Goal: Task Accomplishment & Management: Use online tool/utility

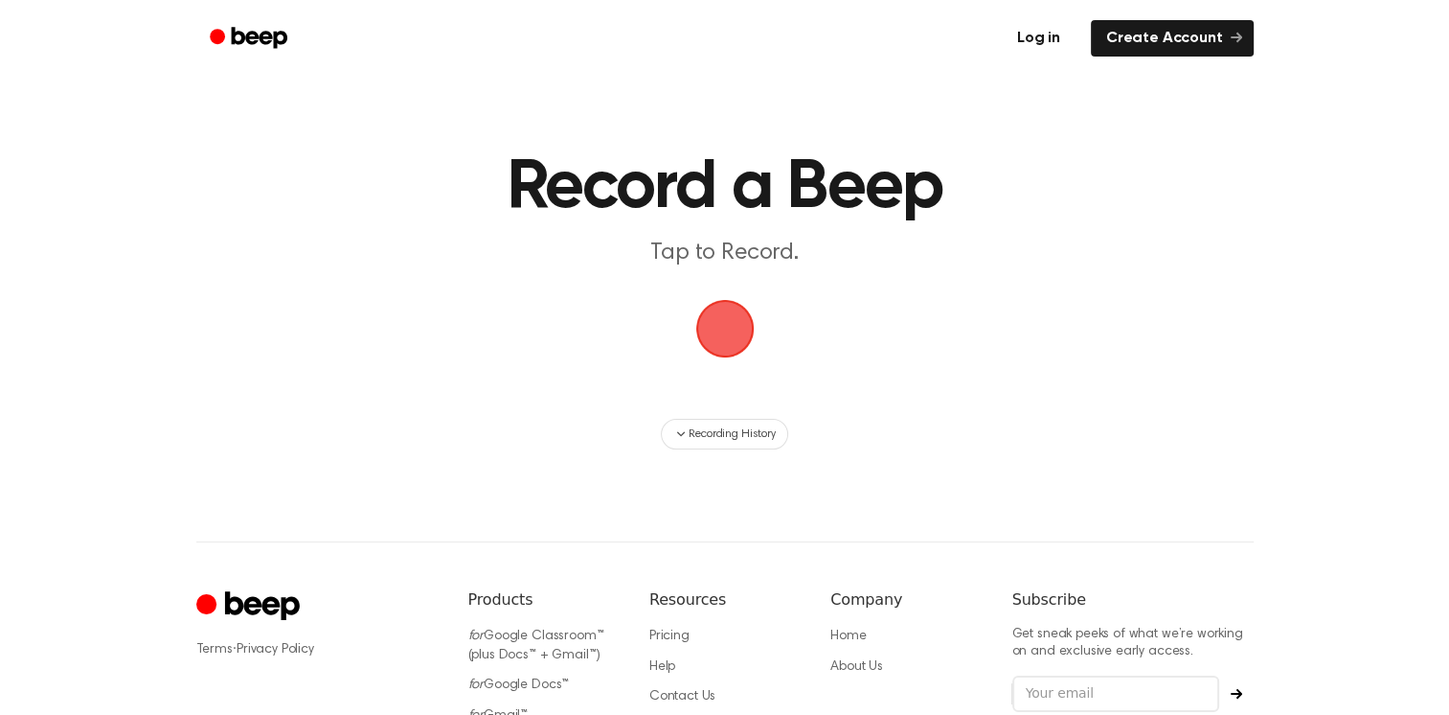
click at [1034, 28] on link "Log in" at bounding box center [1038, 38] width 81 height 44
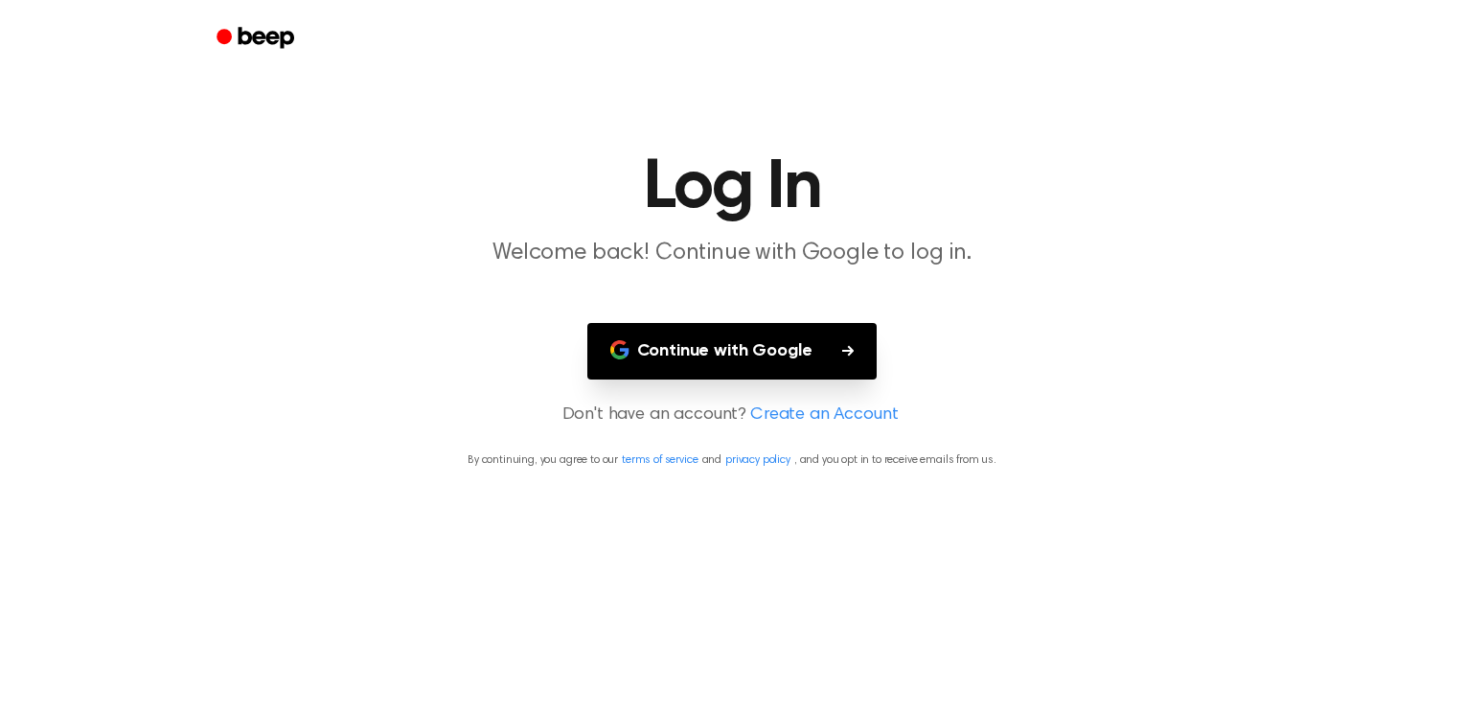
click at [774, 325] on button "Continue with Google" at bounding box center [732, 351] width 290 height 57
click at [811, 340] on button "Continue with Google" at bounding box center [732, 351] width 290 height 57
click at [743, 331] on button "Continue with Google" at bounding box center [732, 351] width 290 height 57
click at [640, 362] on button "Continue with Google" at bounding box center [732, 351] width 290 height 57
click at [808, 409] on link "Create an Account" at bounding box center [824, 415] width 148 height 26
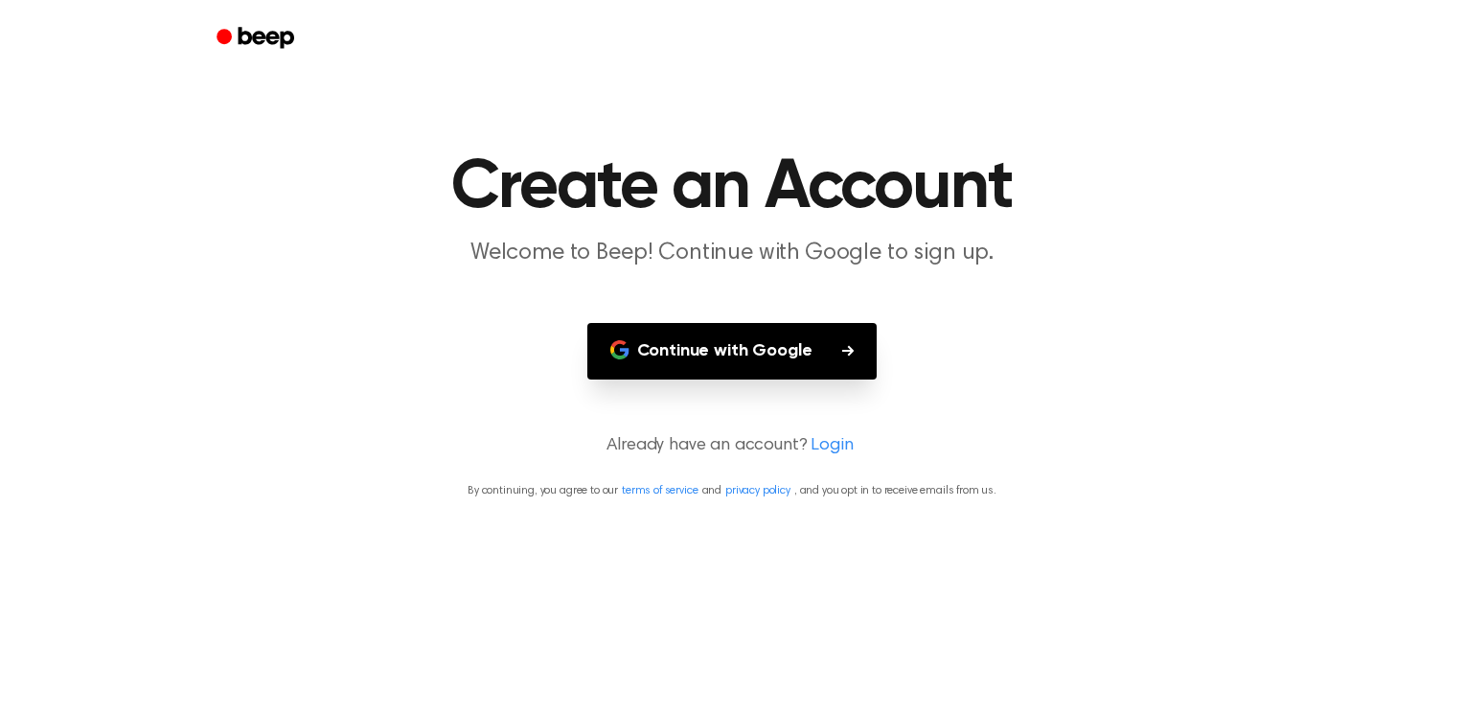
click at [830, 350] on button "Continue with Google" at bounding box center [732, 351] width 290 height 57
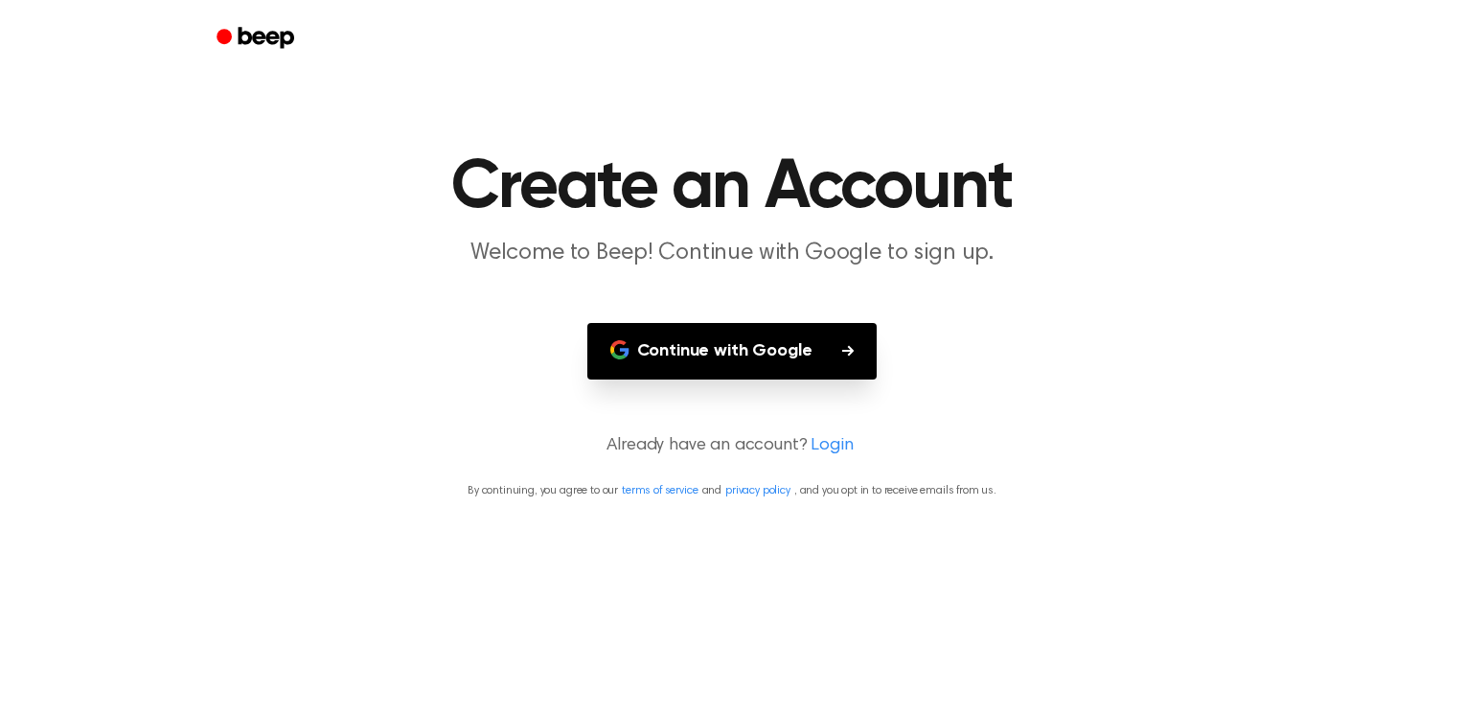
click at [830, 350] on button "Continue with Google" at bounding box center [732, 351] width 290 height 57
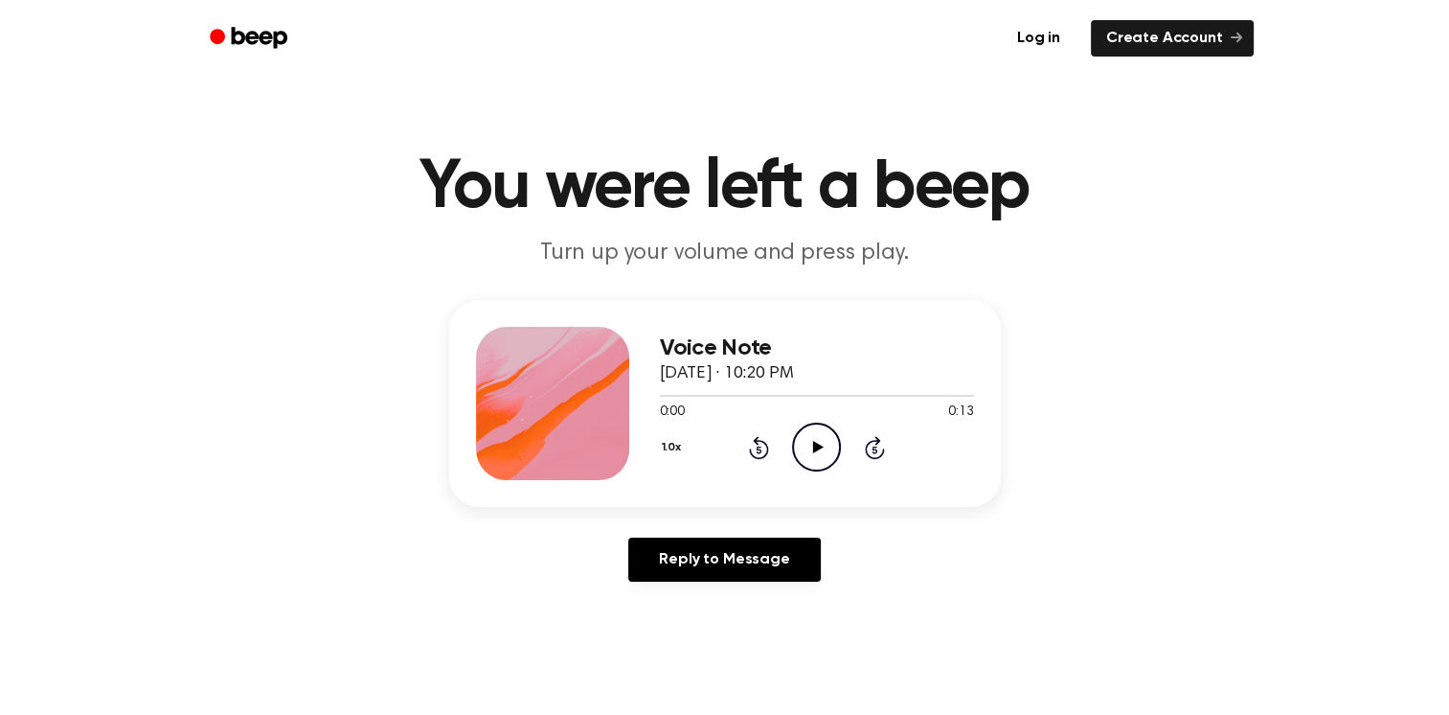
click at [810, 457] on icon "Play Audio" at bounding box center [816, 446] width 49 height 49
click at [810, 450] on icon "Pause Audio" at bounding box center [816, 446] width 49 height 49
click at [1038, 56] on link "Log in" at bounding box center [1038, 38] width 81 height 44
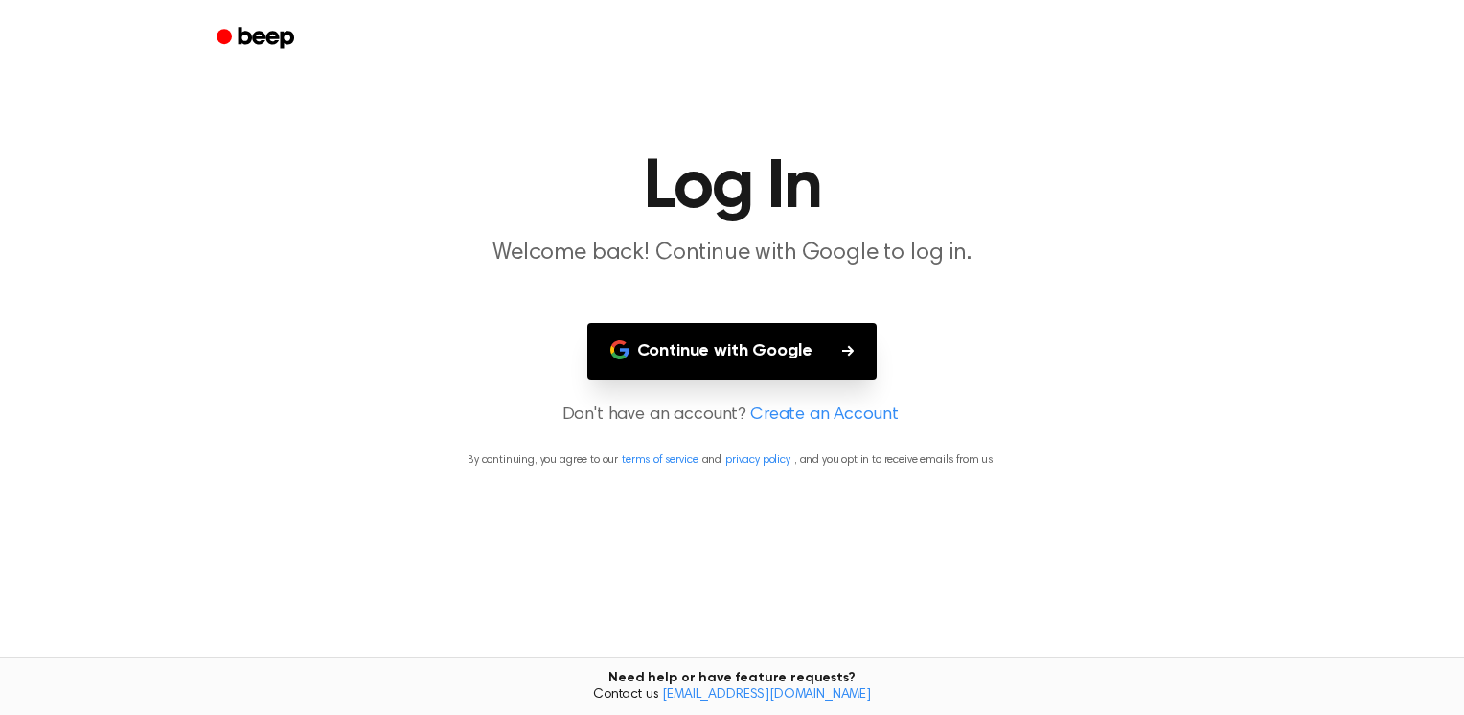
click at [803, 336] on button "Continue with Google" at bounding box center [732, 351] width 290 height 57
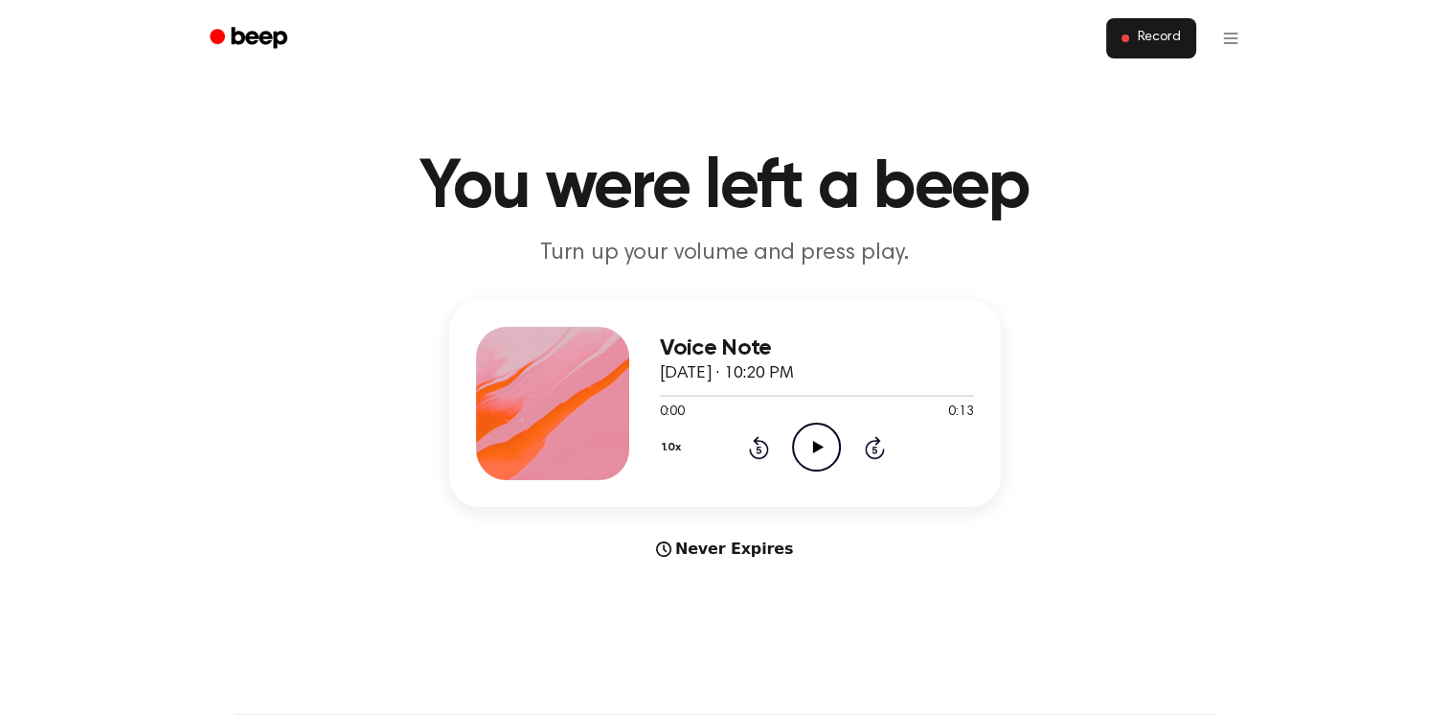
click at [1149, 29] on button "Record" at bounding box center [1150, 38] width 89 height 40
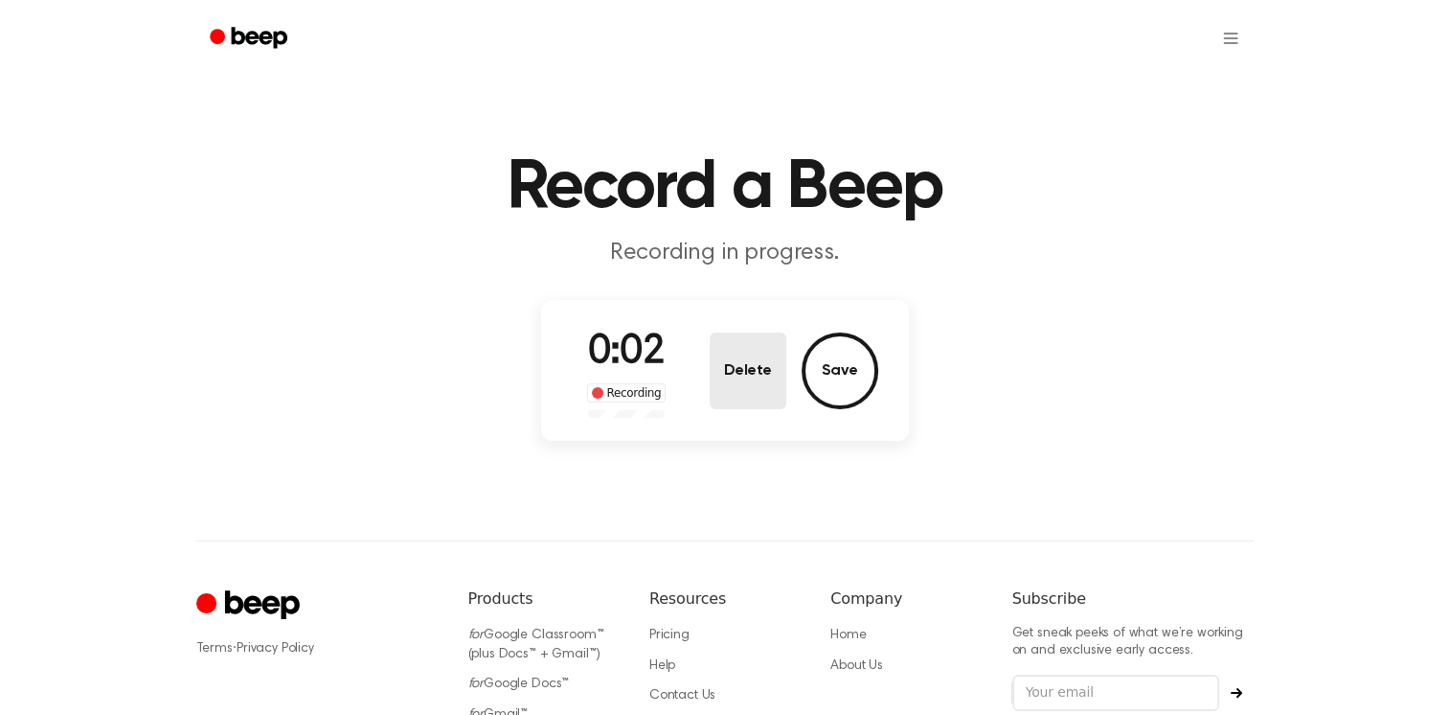
click at [763, 364] on button "Delete" at bounding box center [748, 370] width 77 height 77
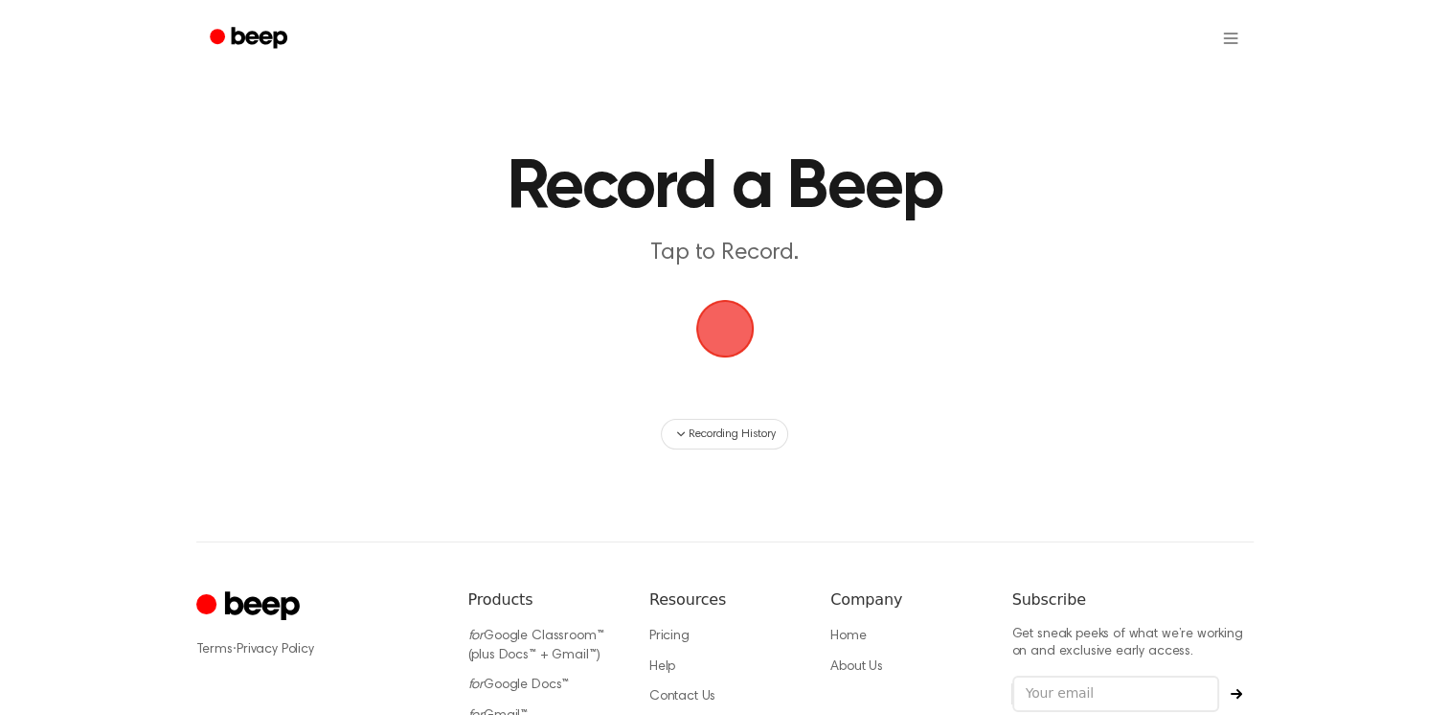
click at [701, 331] on span "button" at bounding box center [725, 328] width 69 height 69
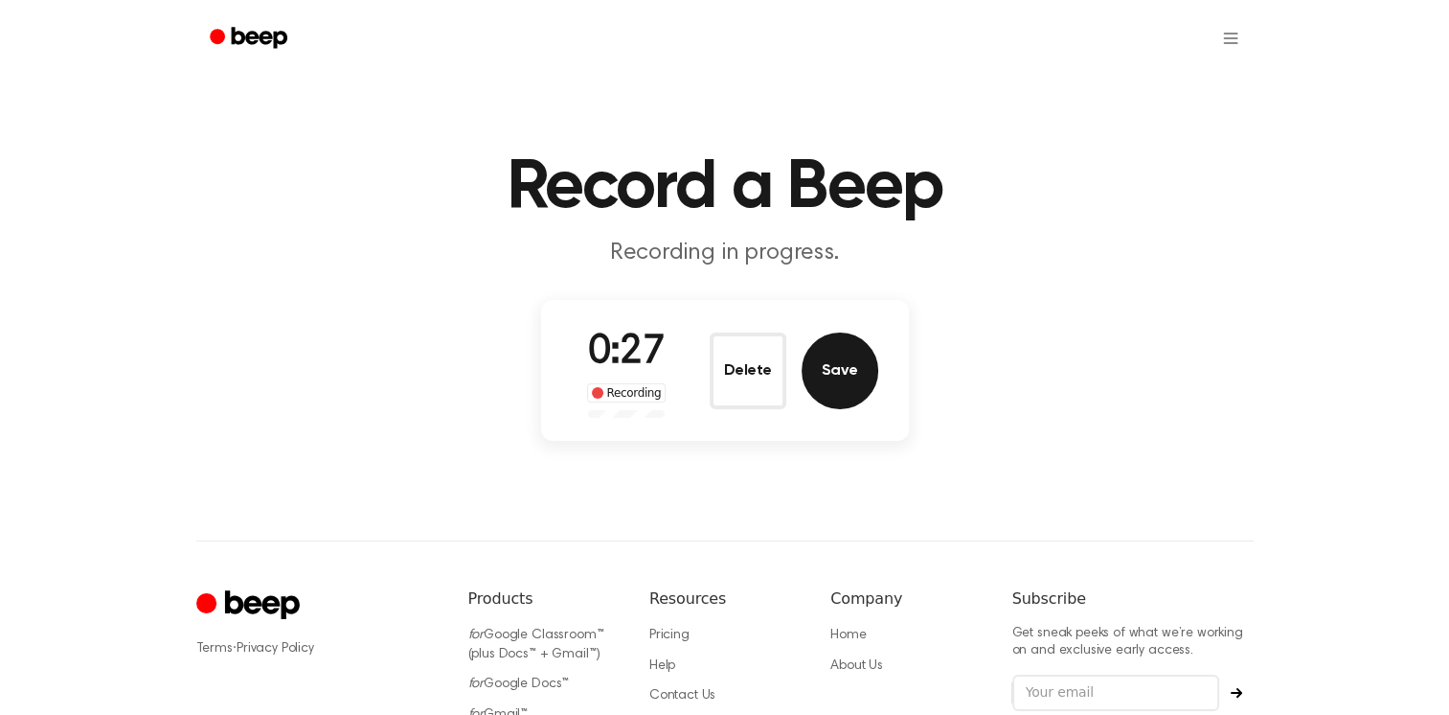
click at [836, 361] on button "Save" at bounding box center [840, 370] width 77 height 77
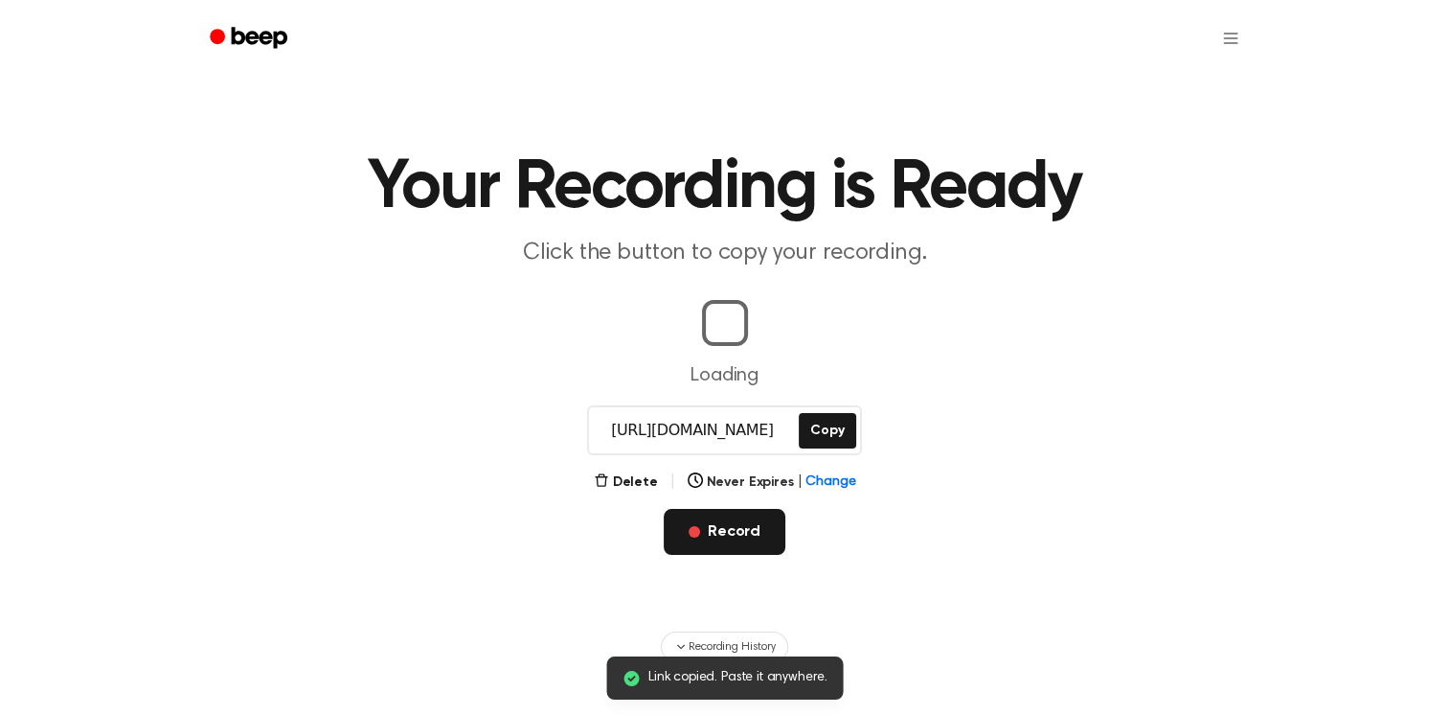
click at [765, 546] on button "Record" at bounding box center [725, 532] width 122 height 46
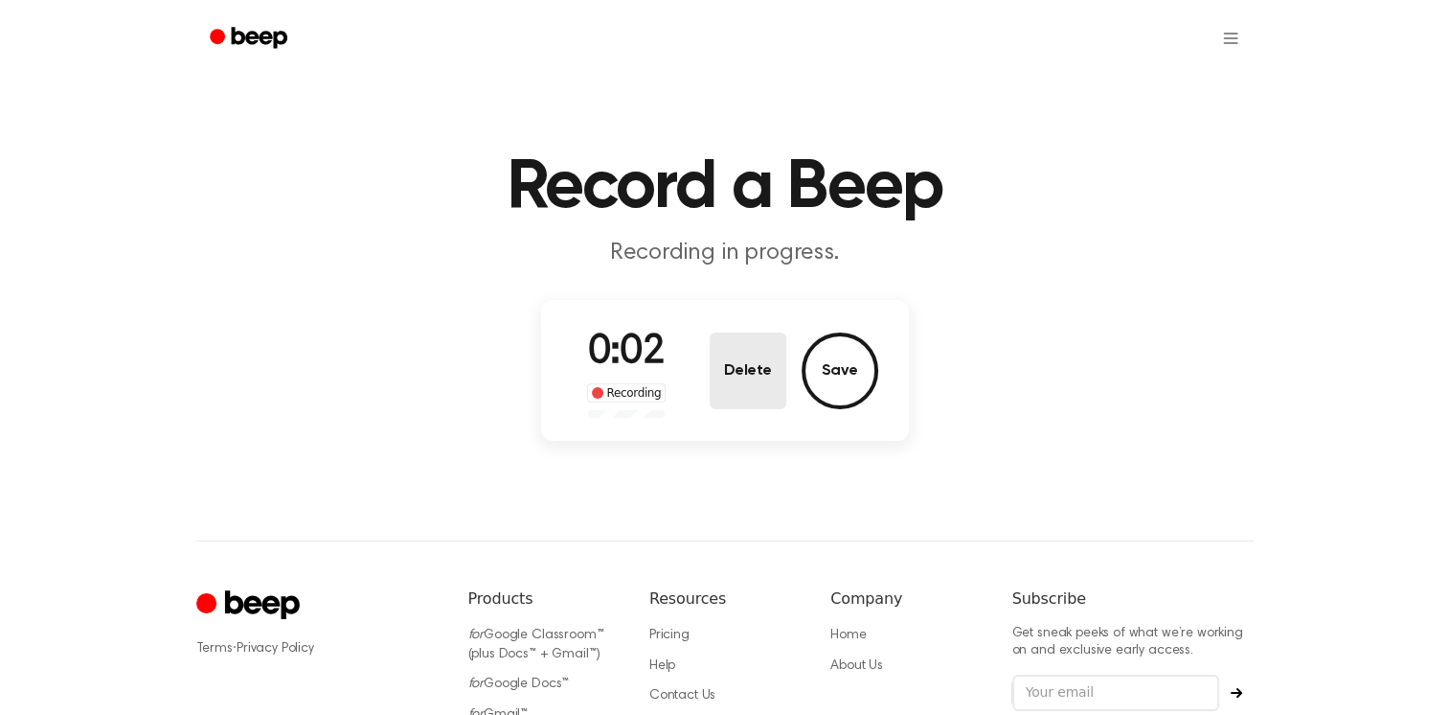
click at [762, 366] on button "Delete" at bounding box center [748, 370] width 77 height 77
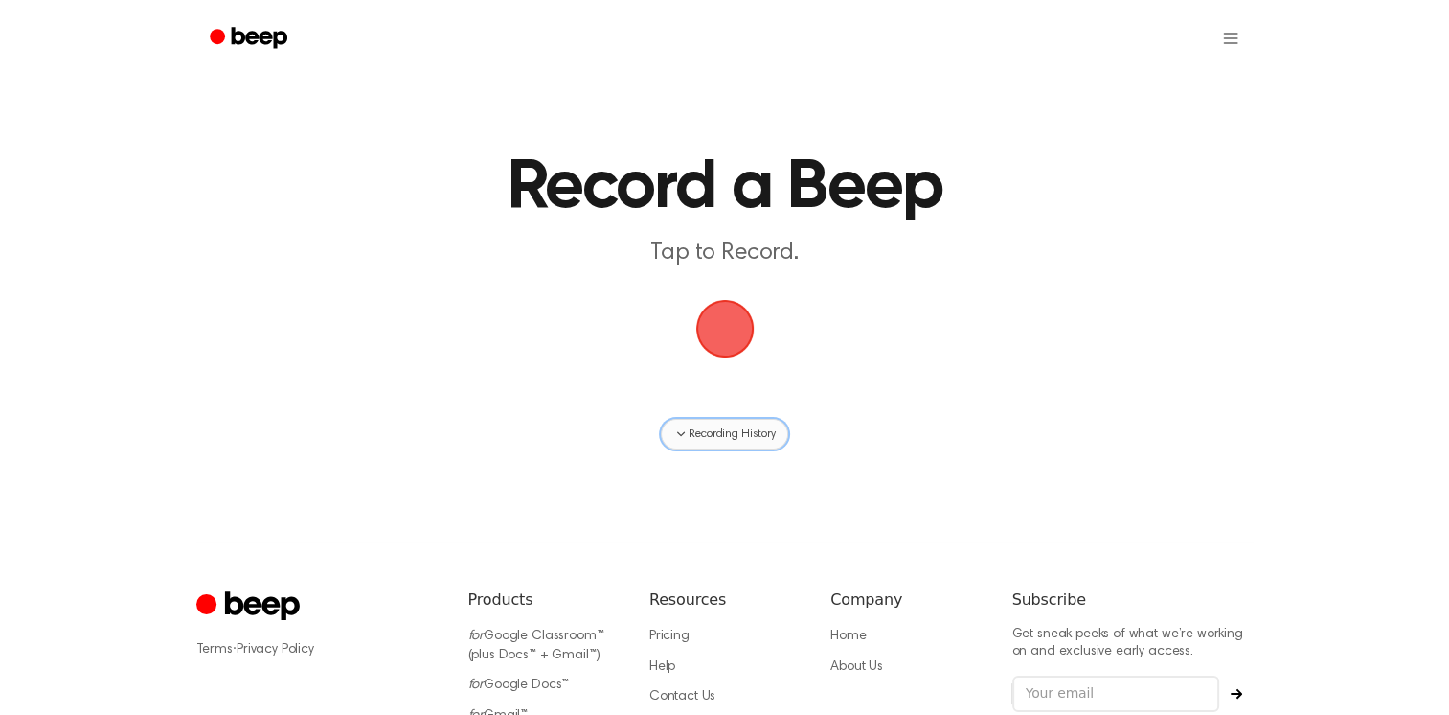
click at [751, 436] on span "Recording History" at bounding box center [732, 433] width 86 height 17
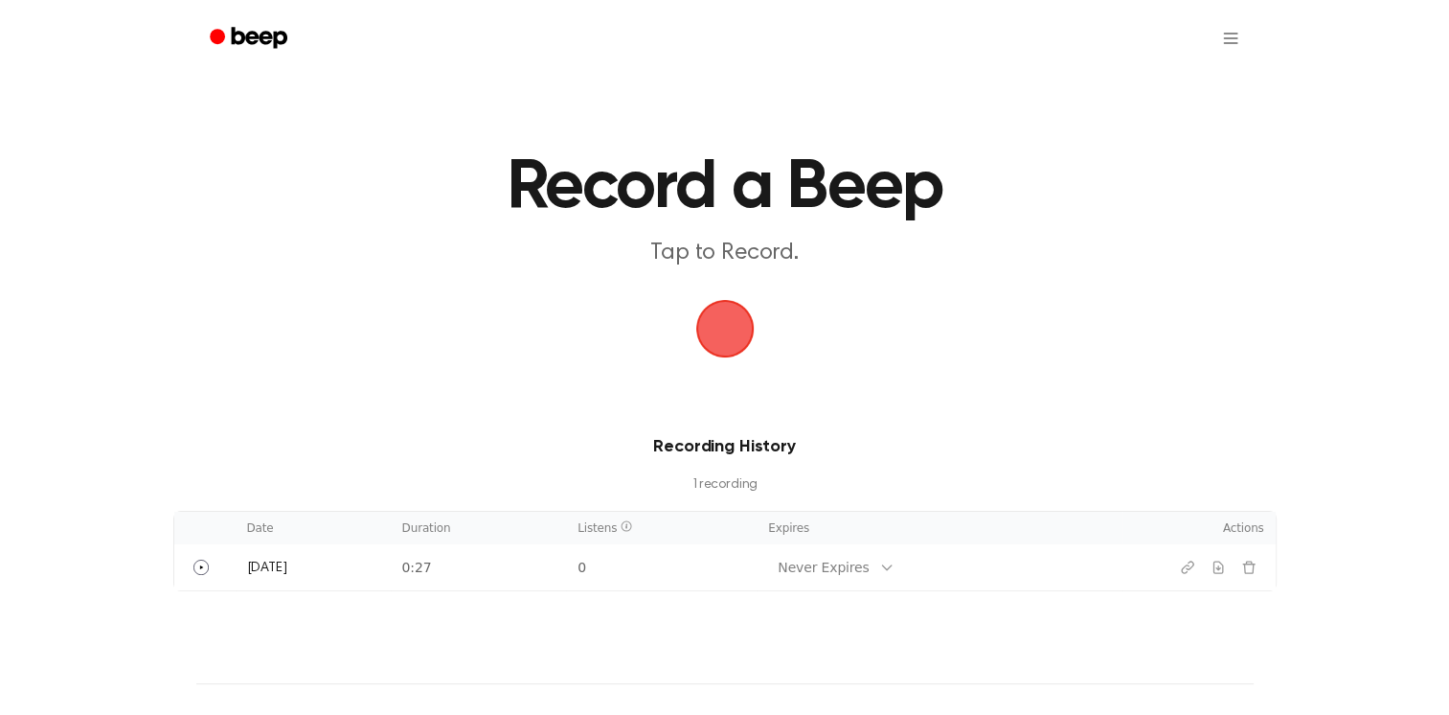
scroll to position [194, 0]
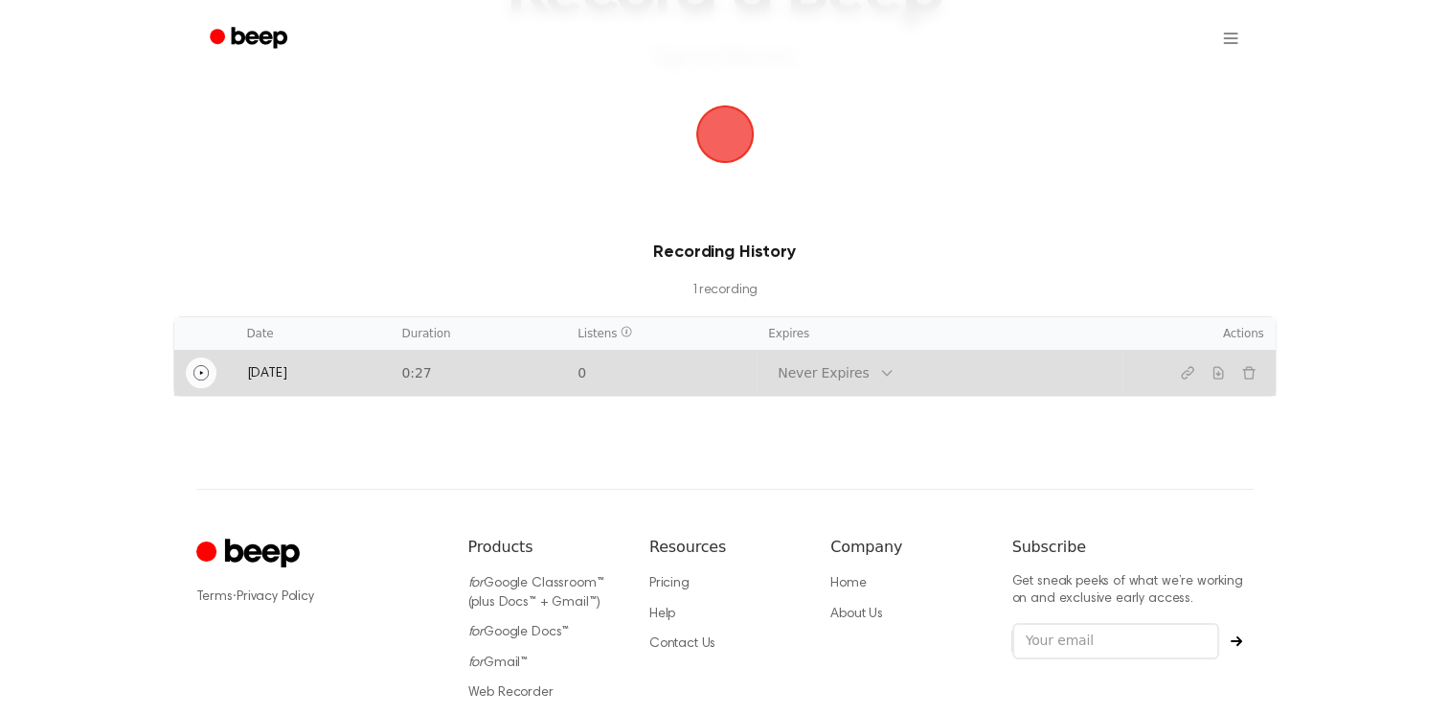
click at [191, 382] on button "Play" at bounding box center [201, 372] width 31 height 31
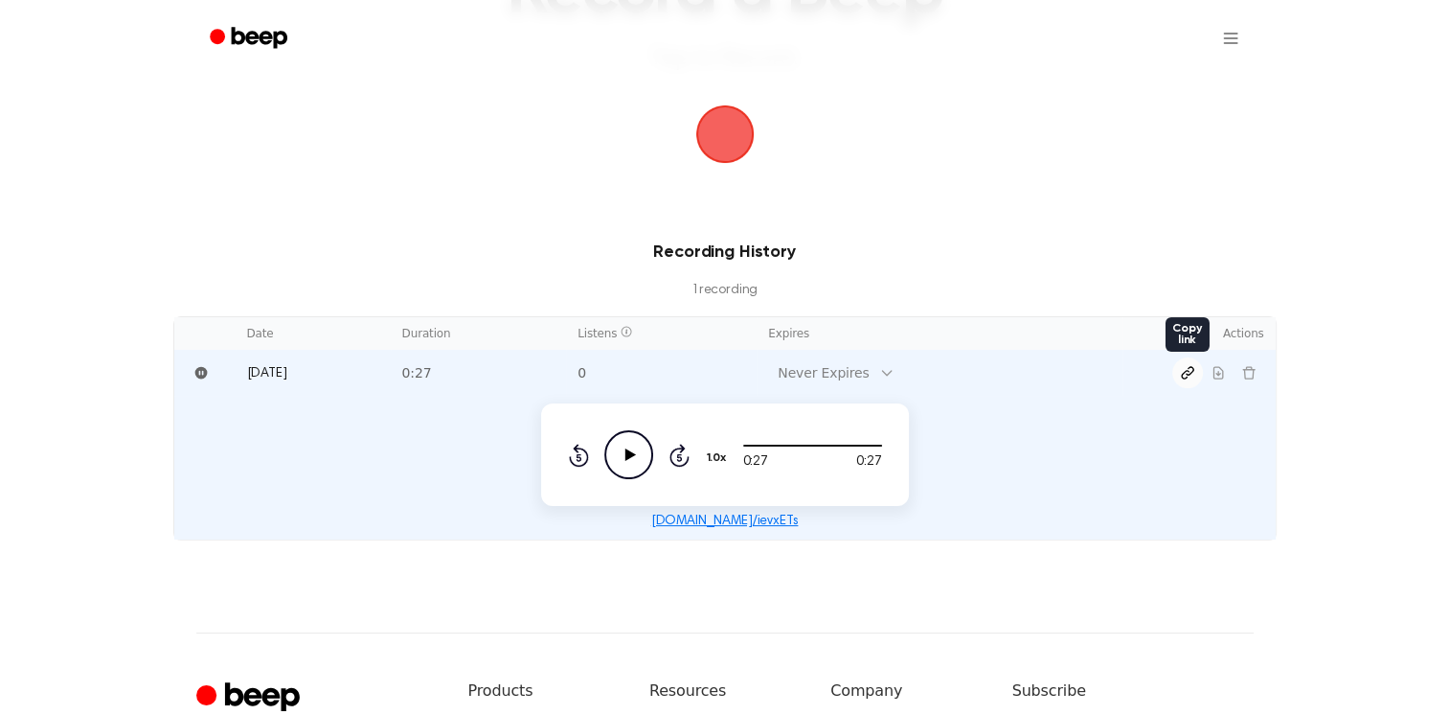
click at [1186, 370] on icon "Copy link" at bounding box center [1186, 372] width 11 height 11
click at [334, 167] on main "Record a Beep Tap to Record. Recording History 1 recording Date Duration Listen…" at bounding box center [724, 173] width 1449 height 735
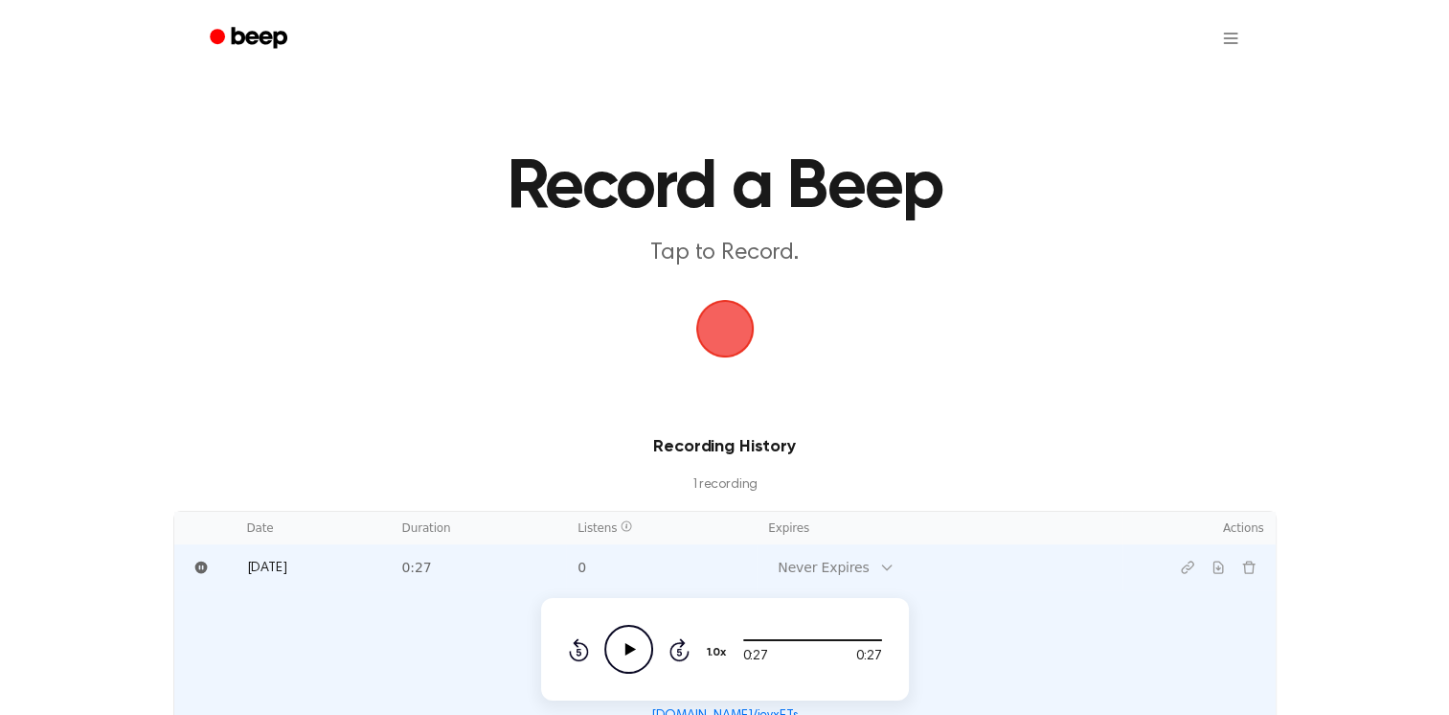
click at [1146, 424] on main "Record a Beep Tap to Record. Recording History 1 recording Date Duration Listen…" at bounding box center [724, 367] width 1449 height 735
click at [201, 572] on icon "Pause" at bounding box center [200, 567] width 12 height 12
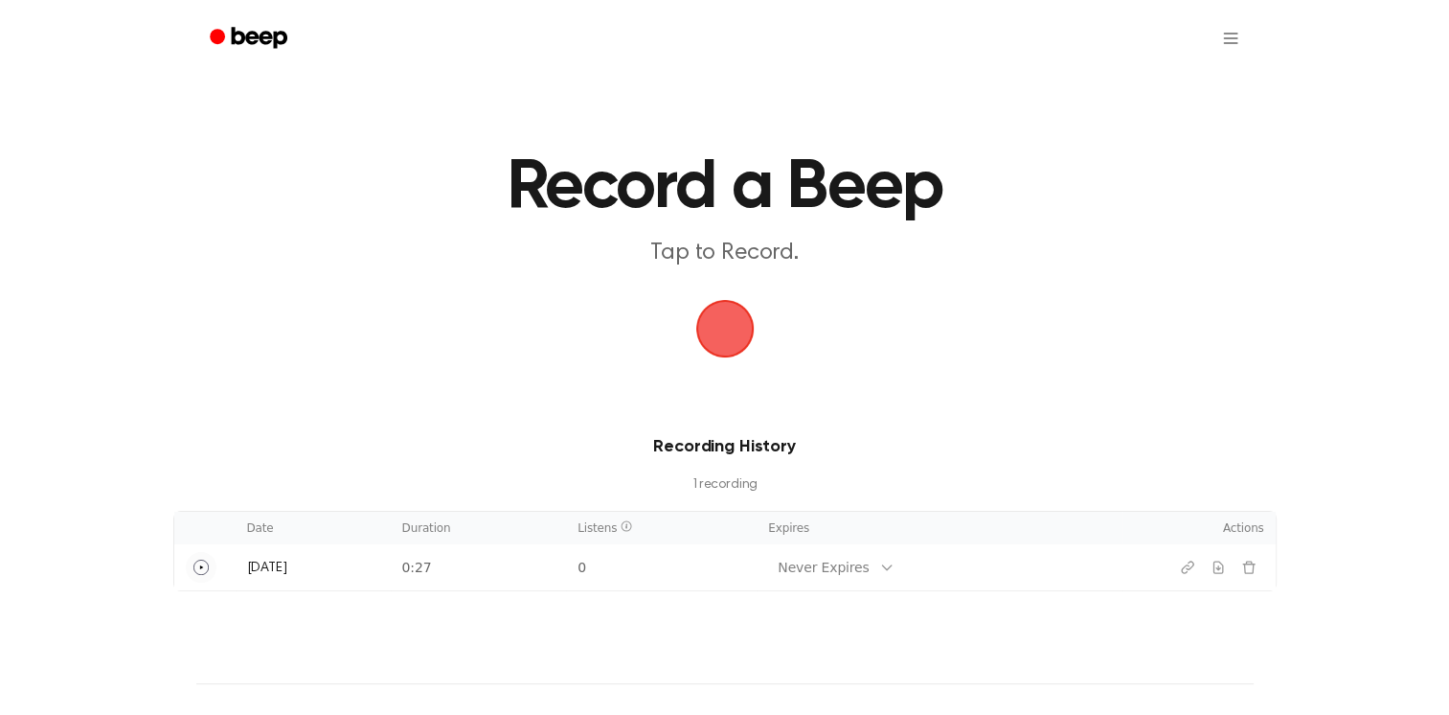
click at [741, 328] on span "button" at bounding box center [725, 328] width 79 height 79
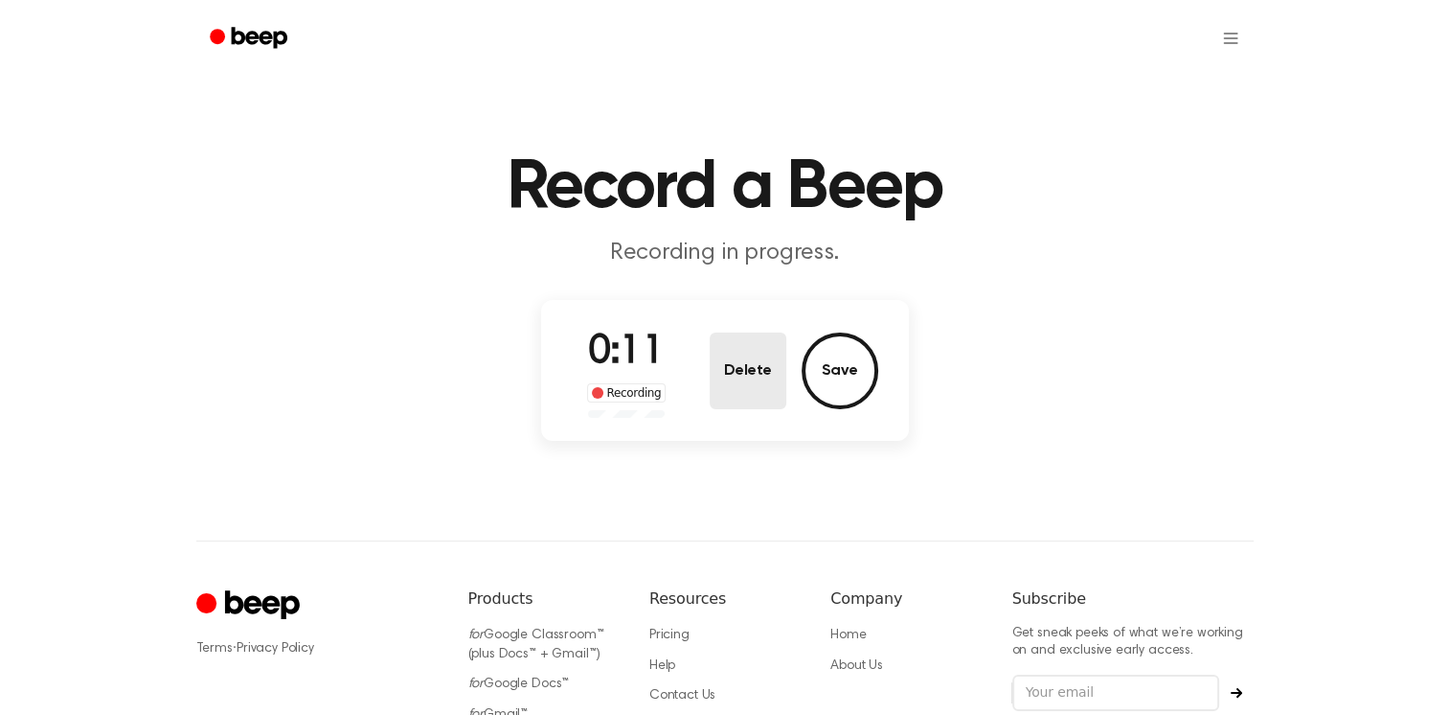
click at [763, 360] on button "Delete" at bounding box center [748, 370] width 77 height 77
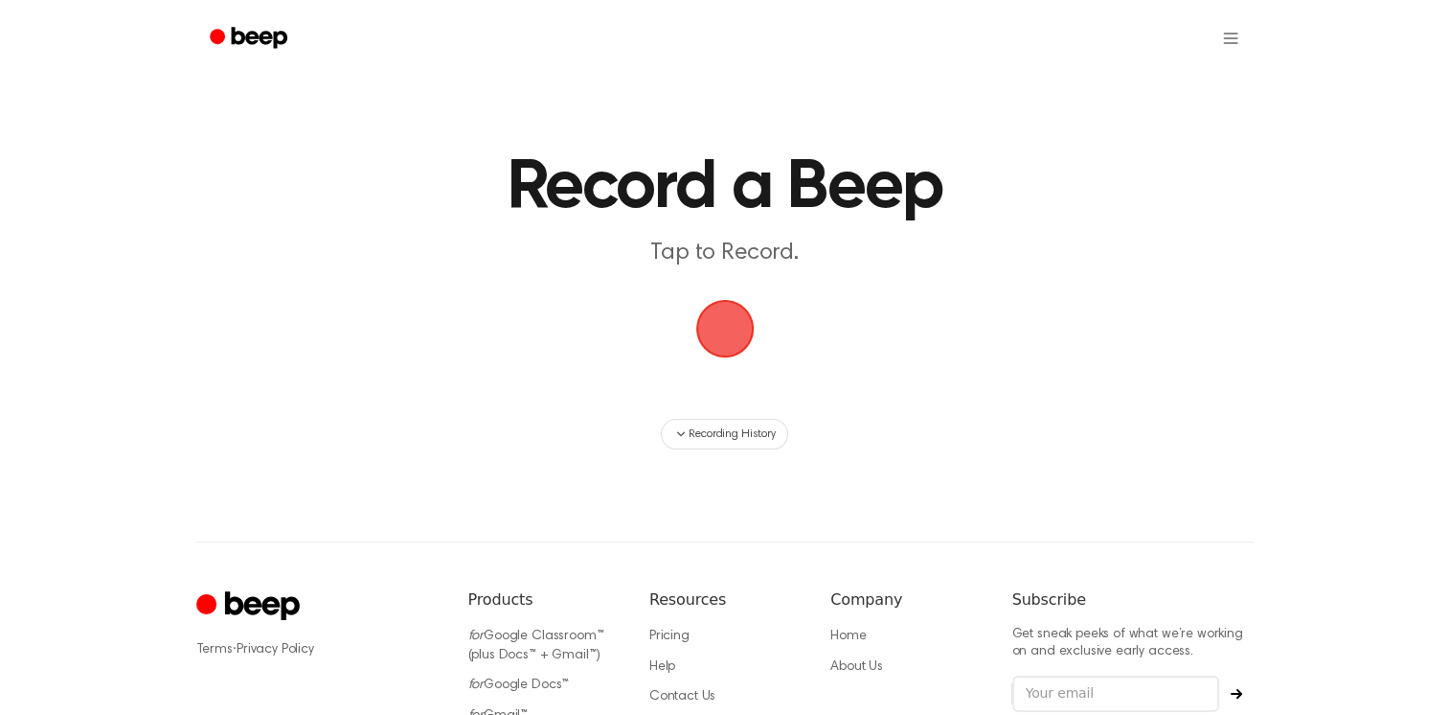
click at [728, 301] on span "button" at bounding box center [724, 328] width 102 height 102
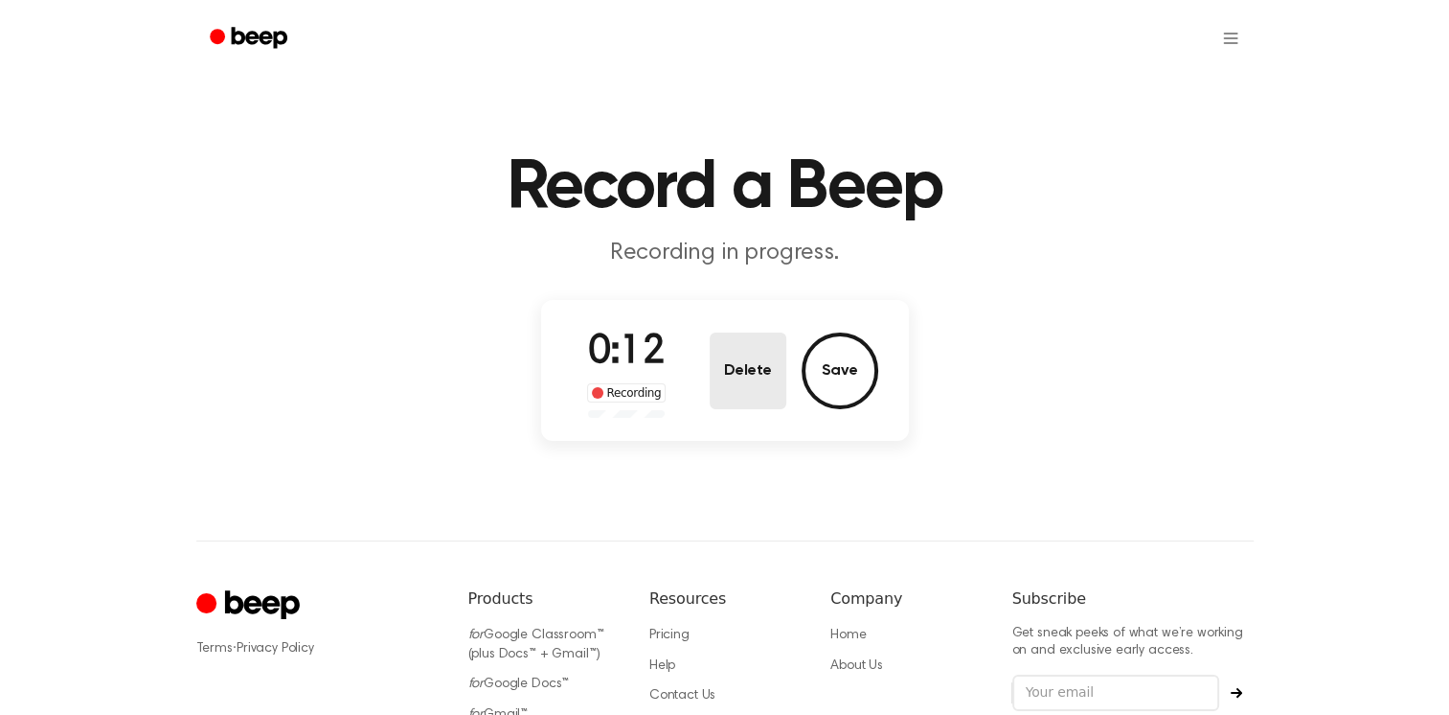
click at [747, 389] on button "Delete" at bounding box center [748, 370] width 77 height 77
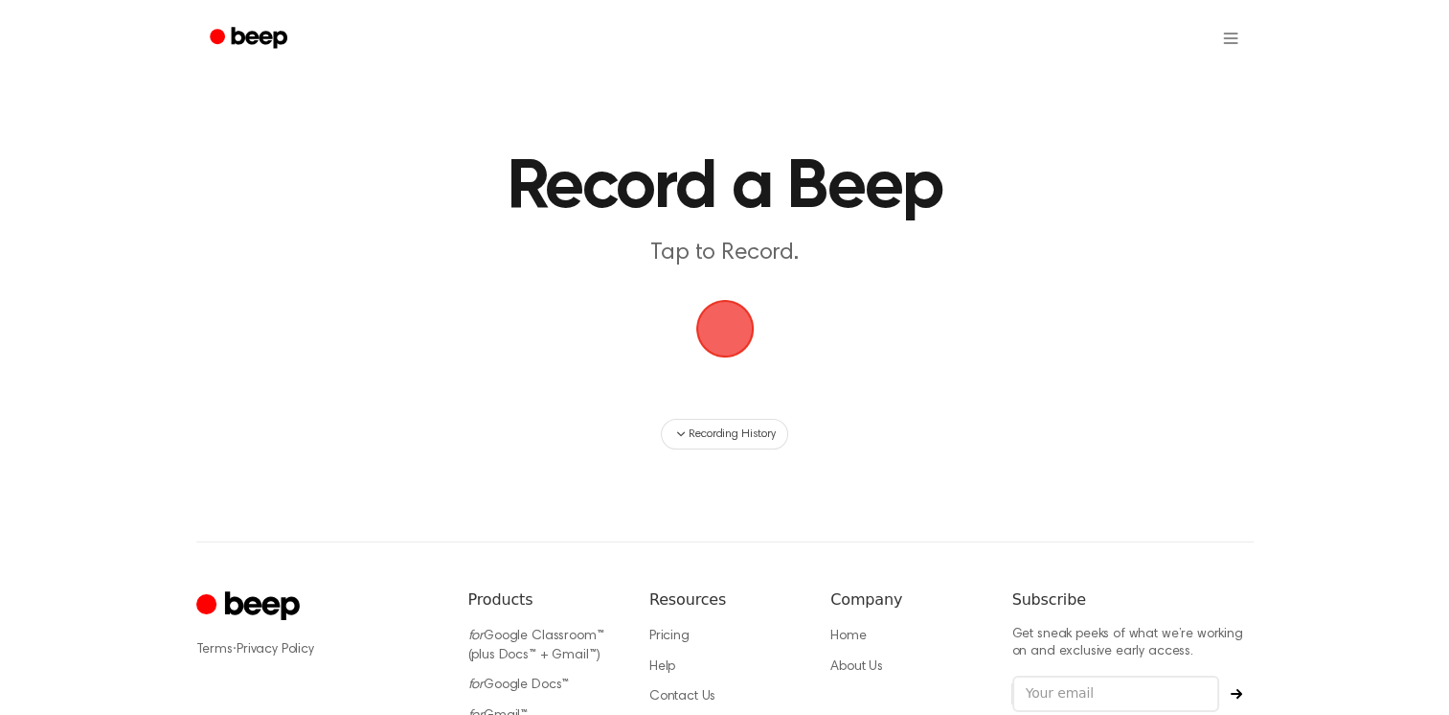
click at [720, 324] on span "button" at bounding box center [725, 328] width 77 height 77
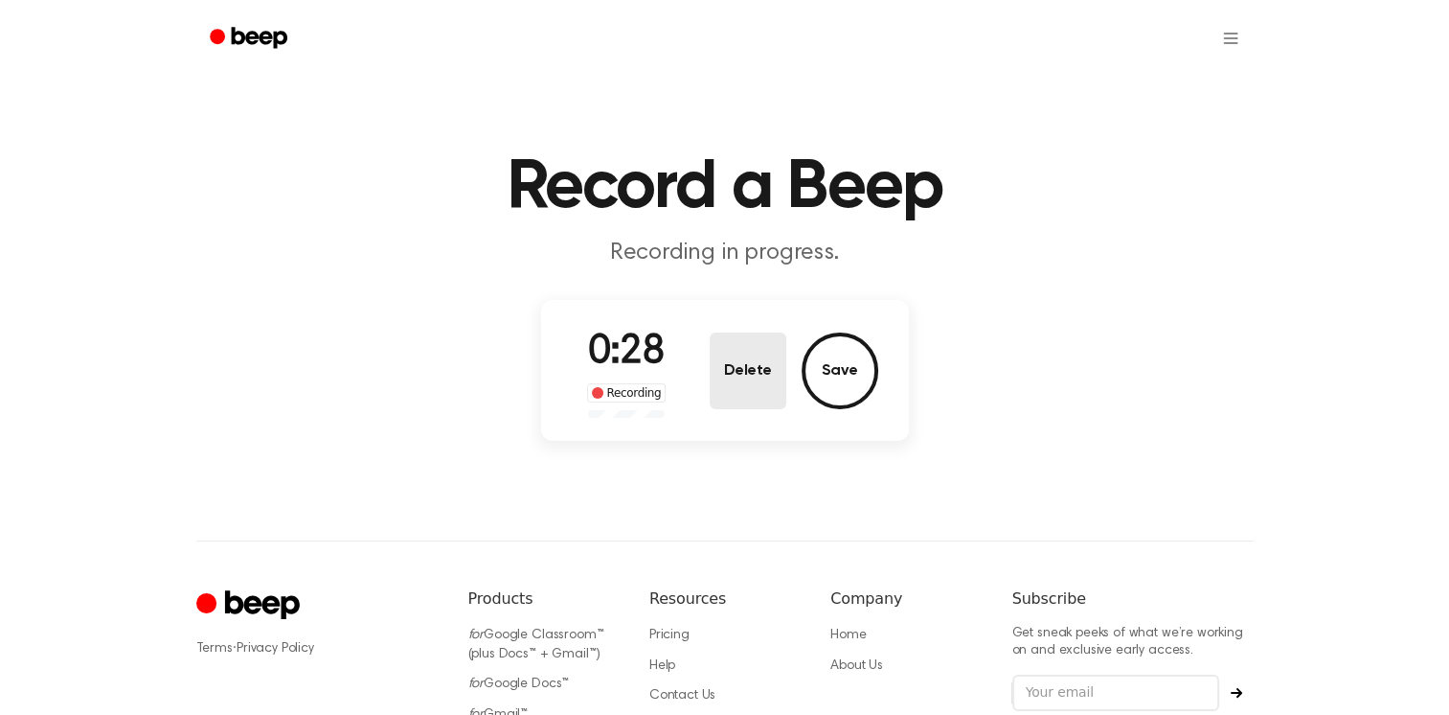
click at [769, 351] on button "Delete" at bounding box center [748, 370] width 77 height 77
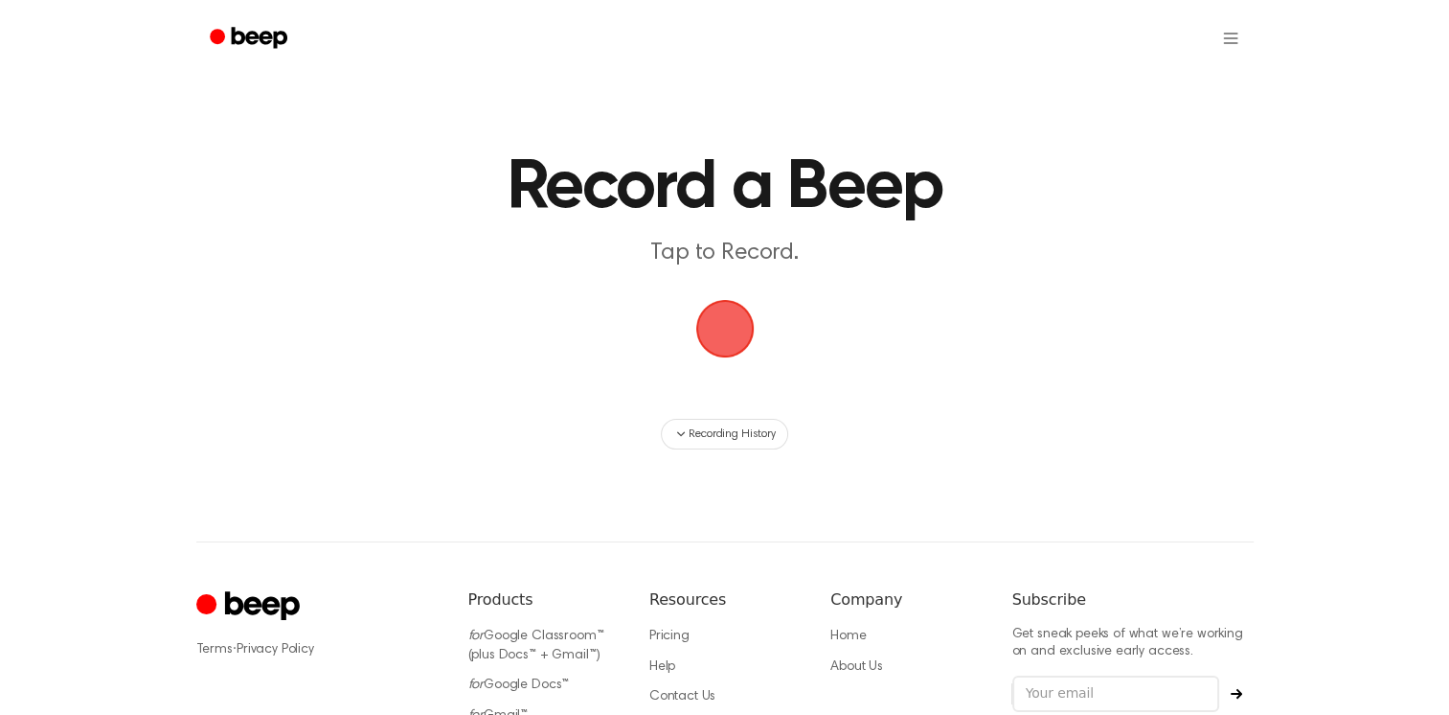
click at [726, 329] on span "button" at bounding box center [724, 328] width 82 height 82
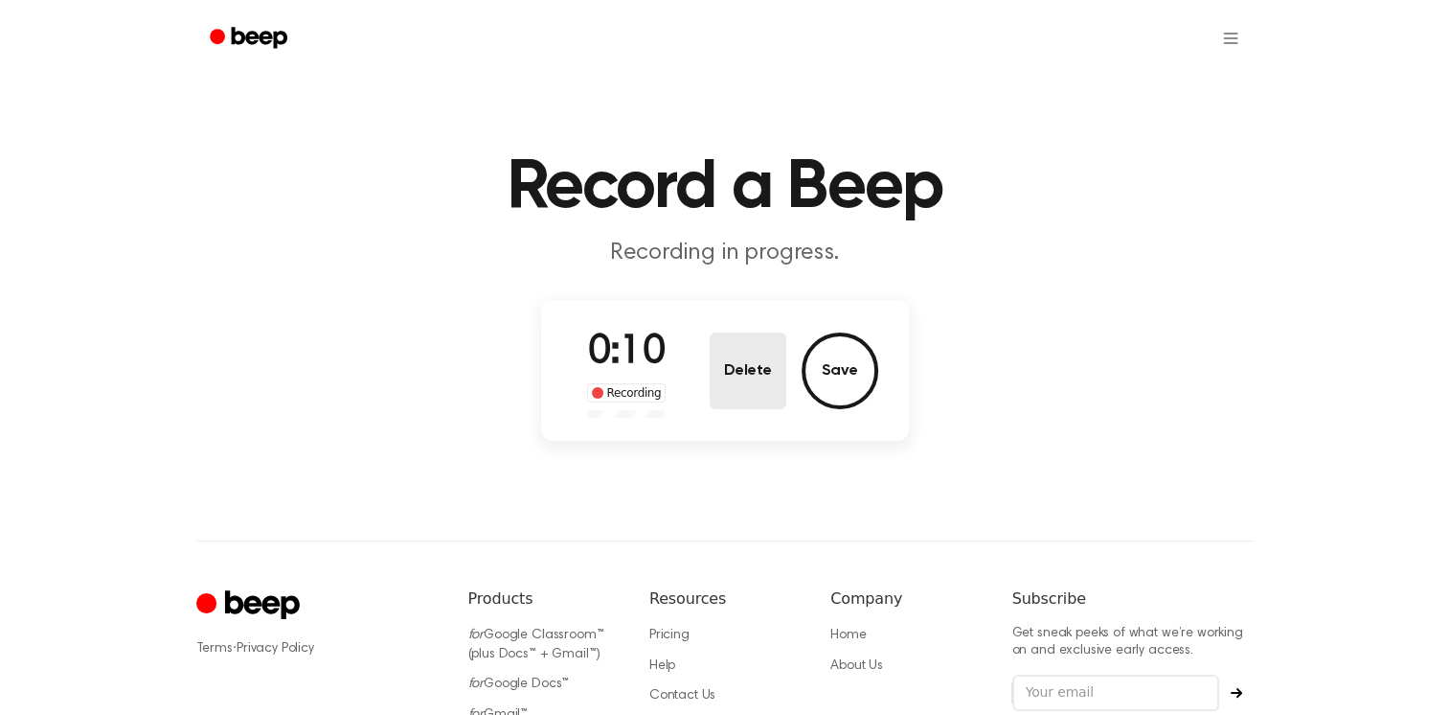
click at [747, 350] on button "Delete" at bounding box center [748, 370] width 77 height 77
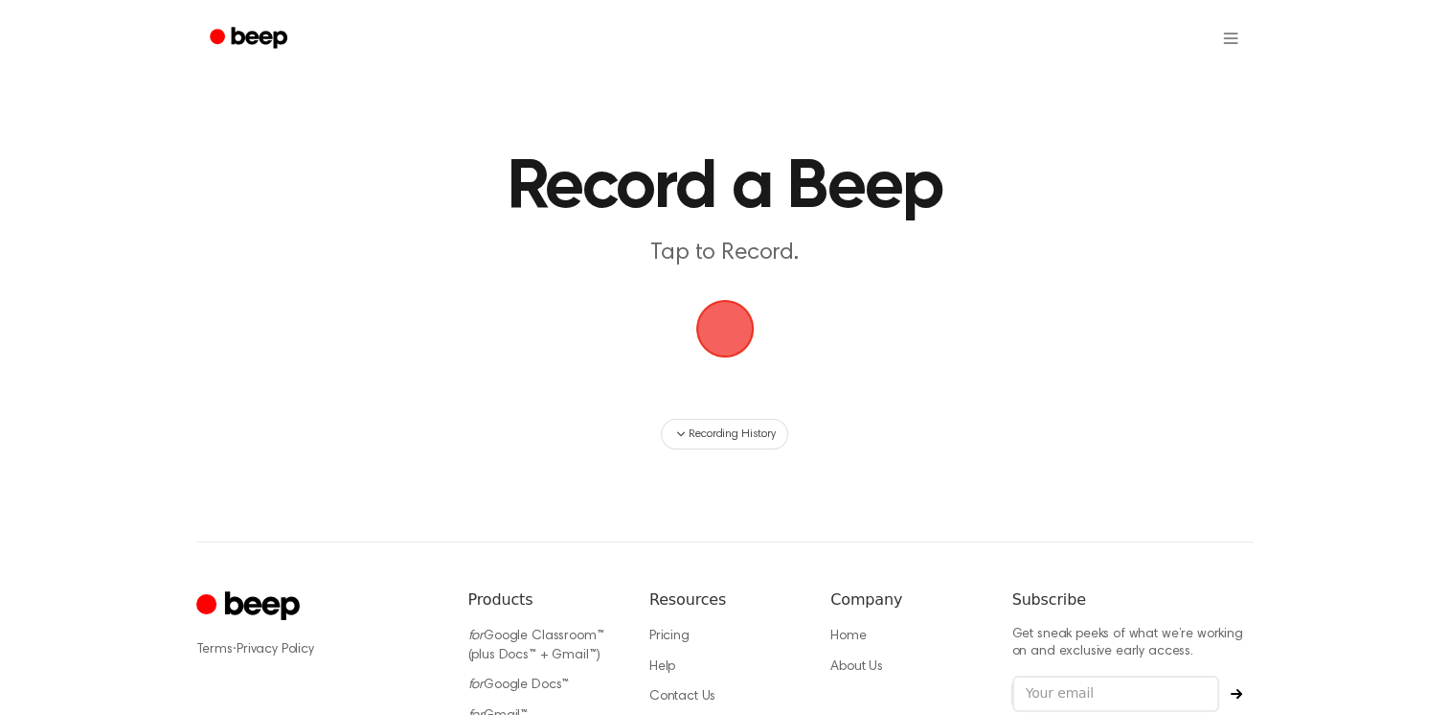
click at [729, 313] on span "button" at bounding box center [725, 328] width 69 height 69
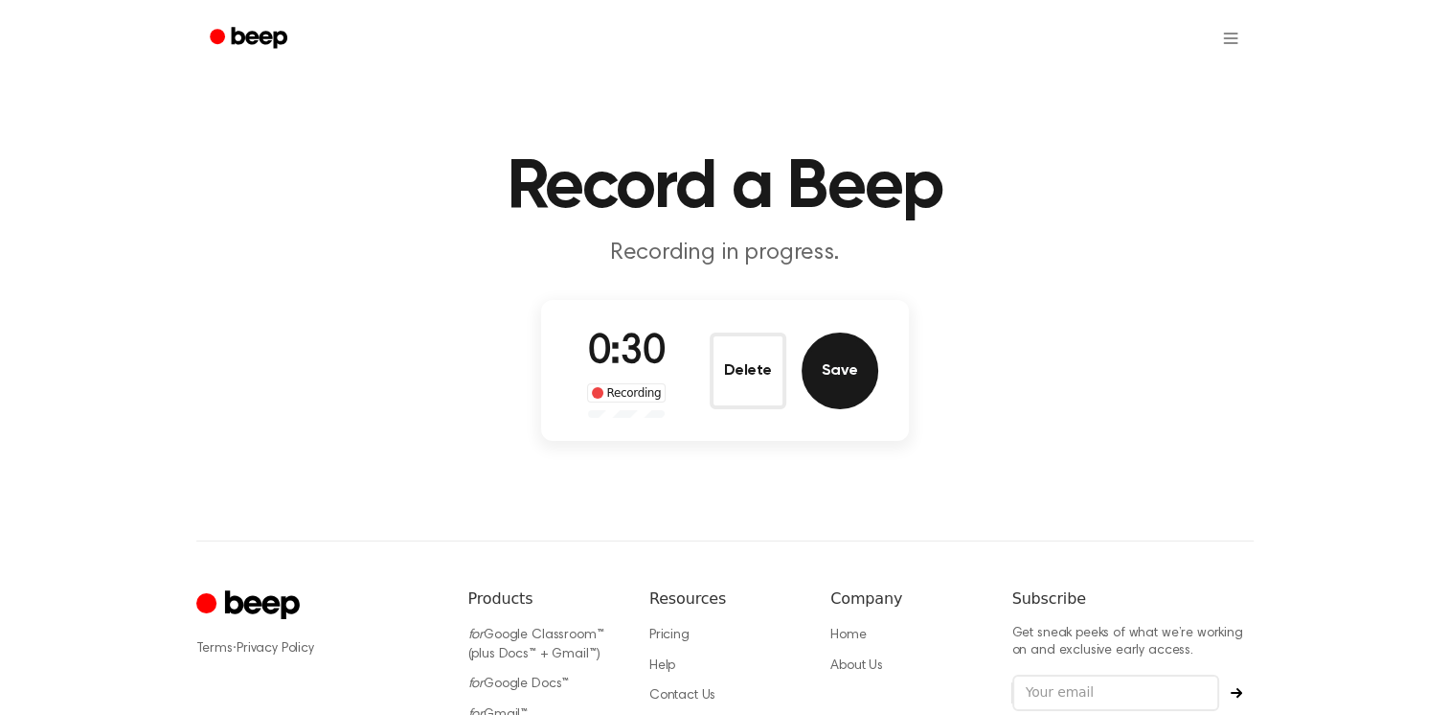
click at [849, 369] on button "Save" at bounding box center [840, 370] width 77 height 77
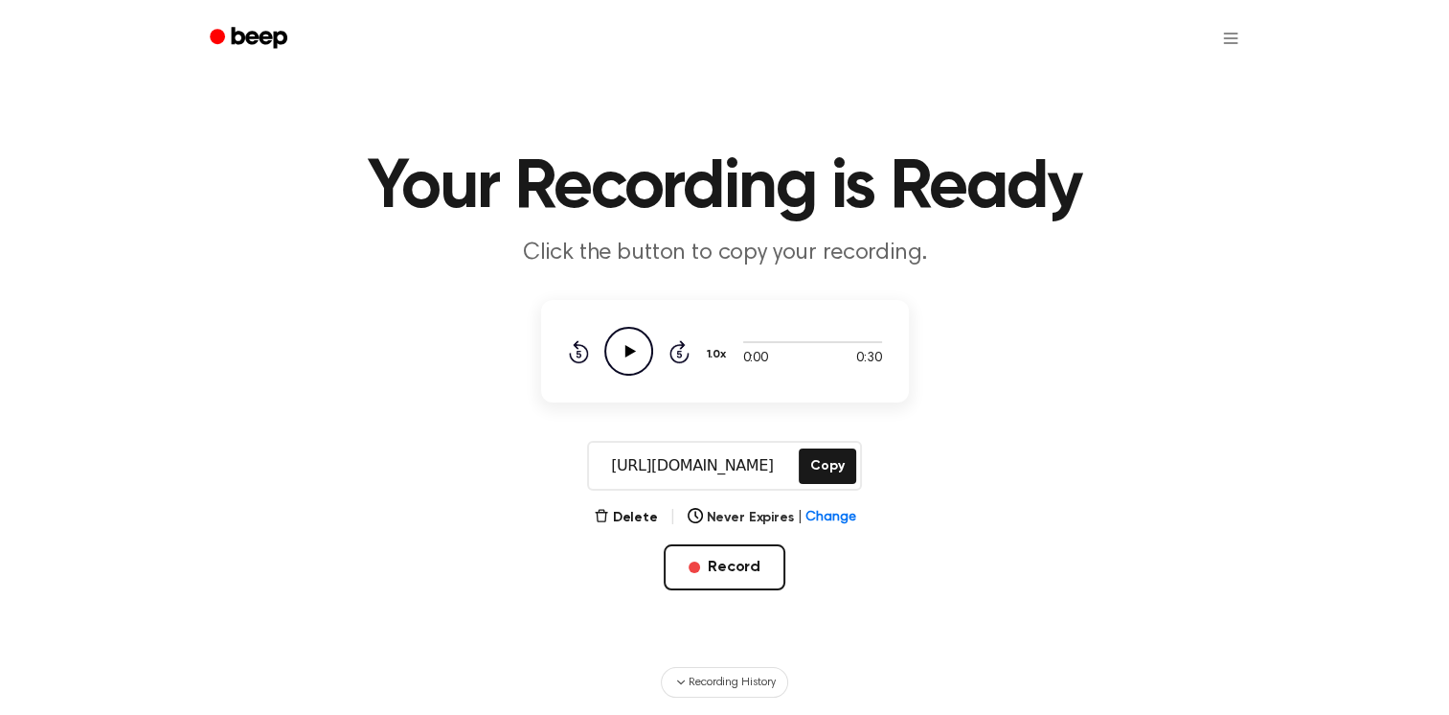
click at [624, 347] on icon "Play Audio" at bounding box center [628, 351] width 49 height 49
click at [824, 473] on button "Copy" at bounding box center [827, 465] width 57 height 35
click at [728, 577] on button "Record" at bounding box center [725, 567] width 122 height 46
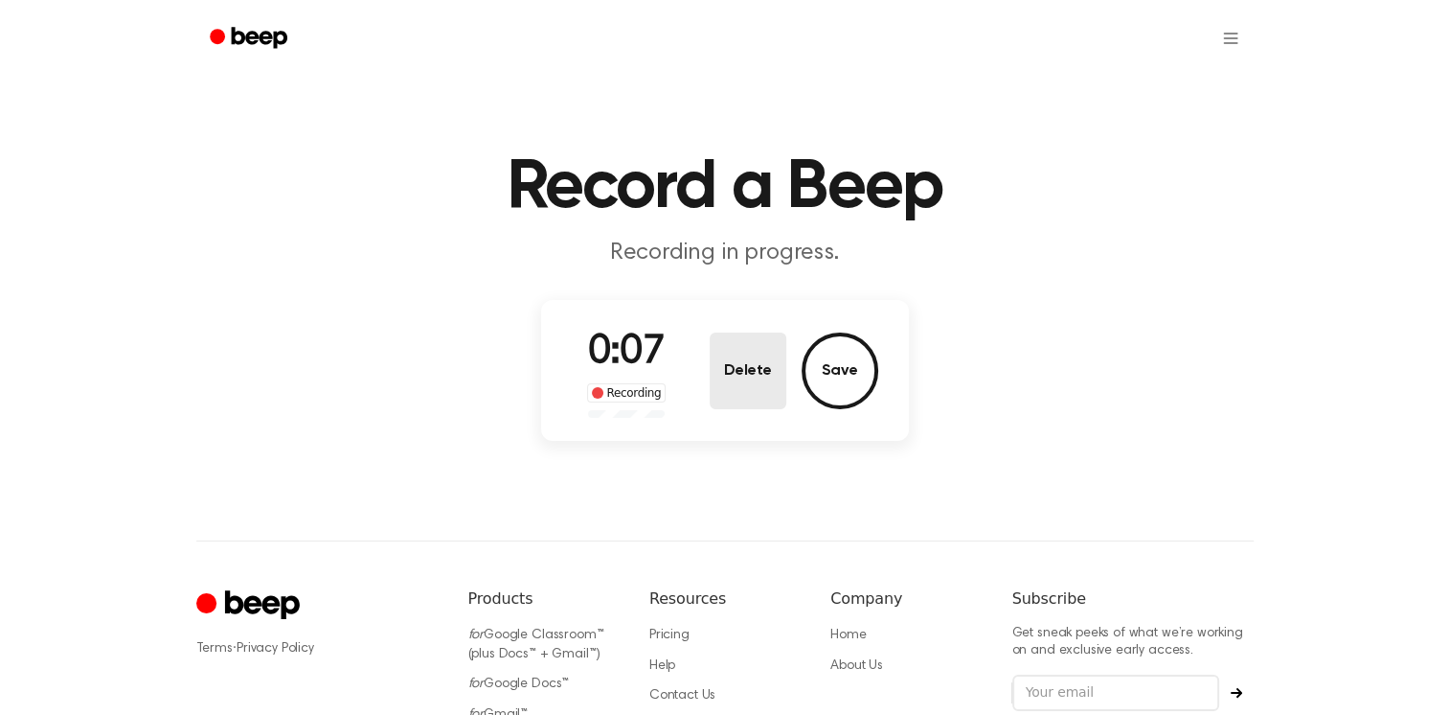
click at [748, 348] on button "Delete" at bounding box center [748, 370] width 77 height 77
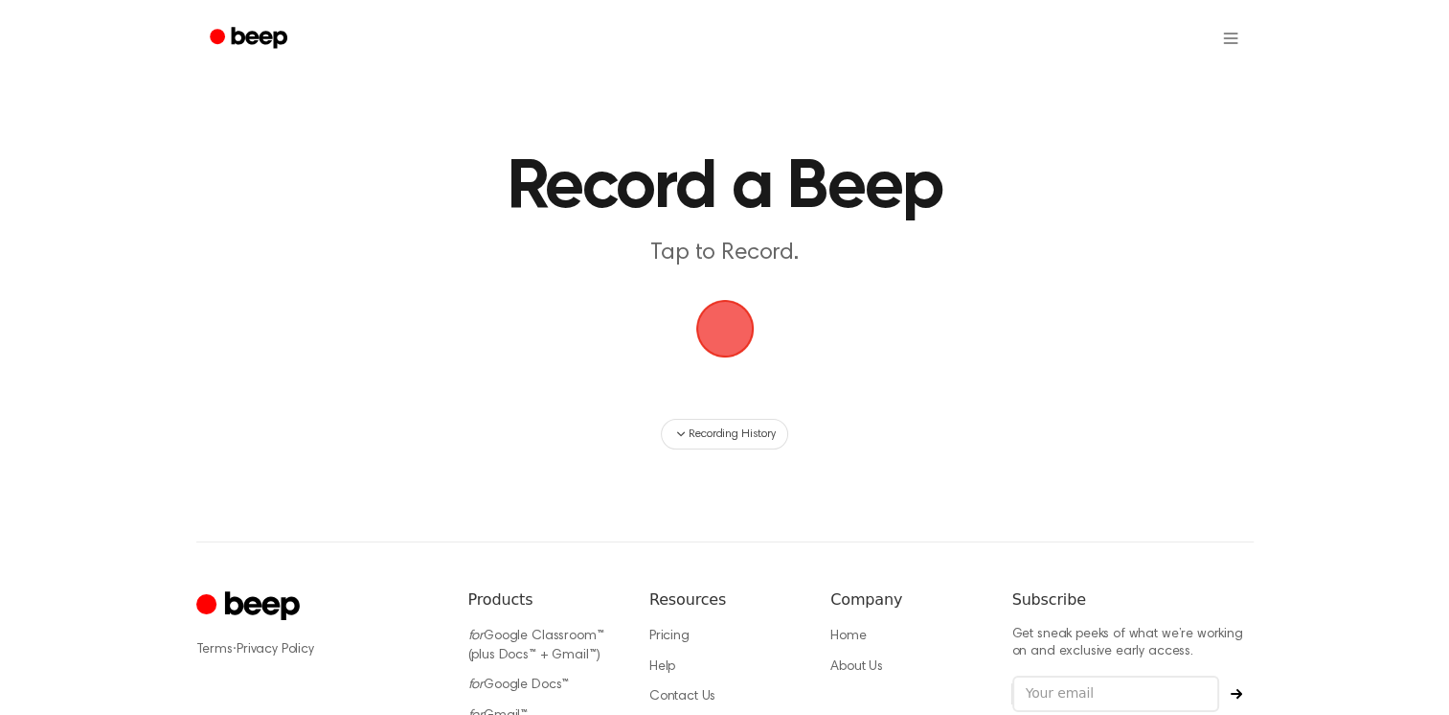
click at [722, 330] on span "button" at bounding box center [725, 328] width 77 height 77
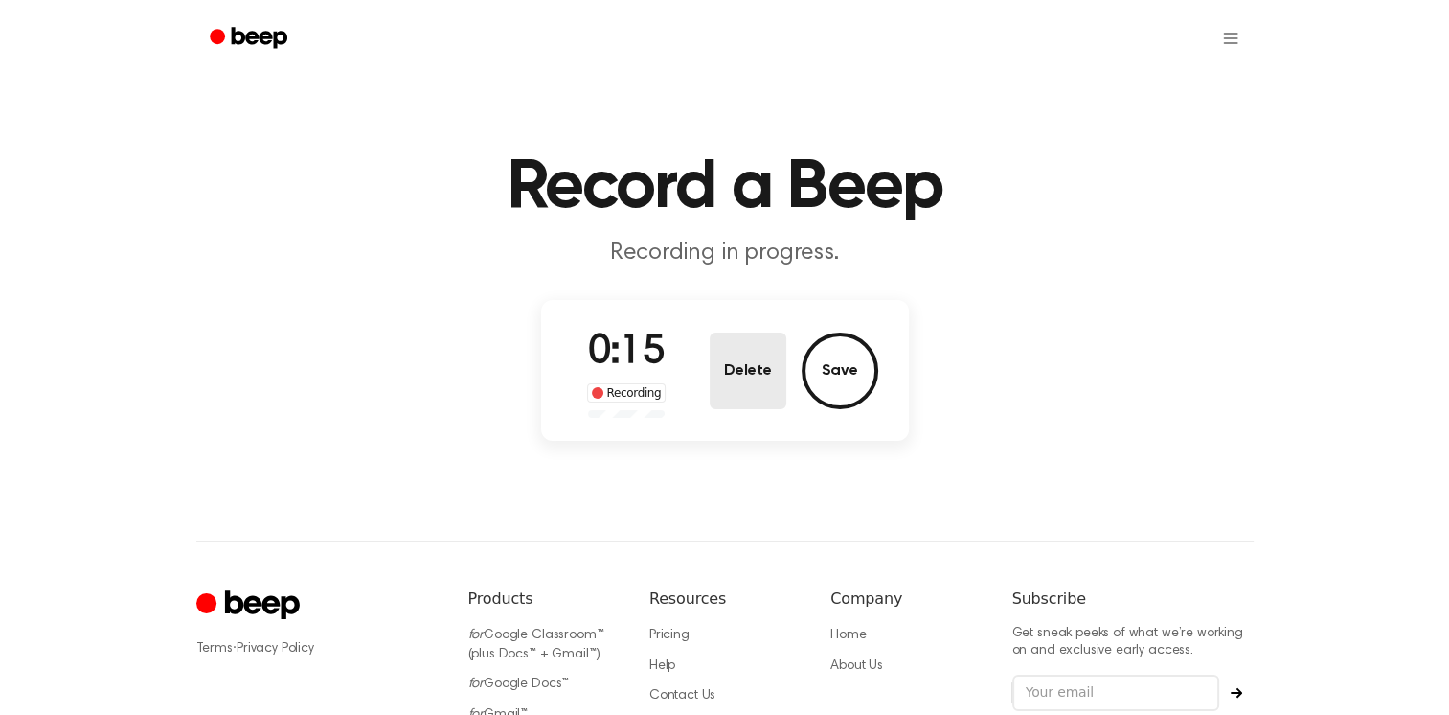
click at [747, 389] on button "Delete" at bounding box center [748, 370] width 77 height 77
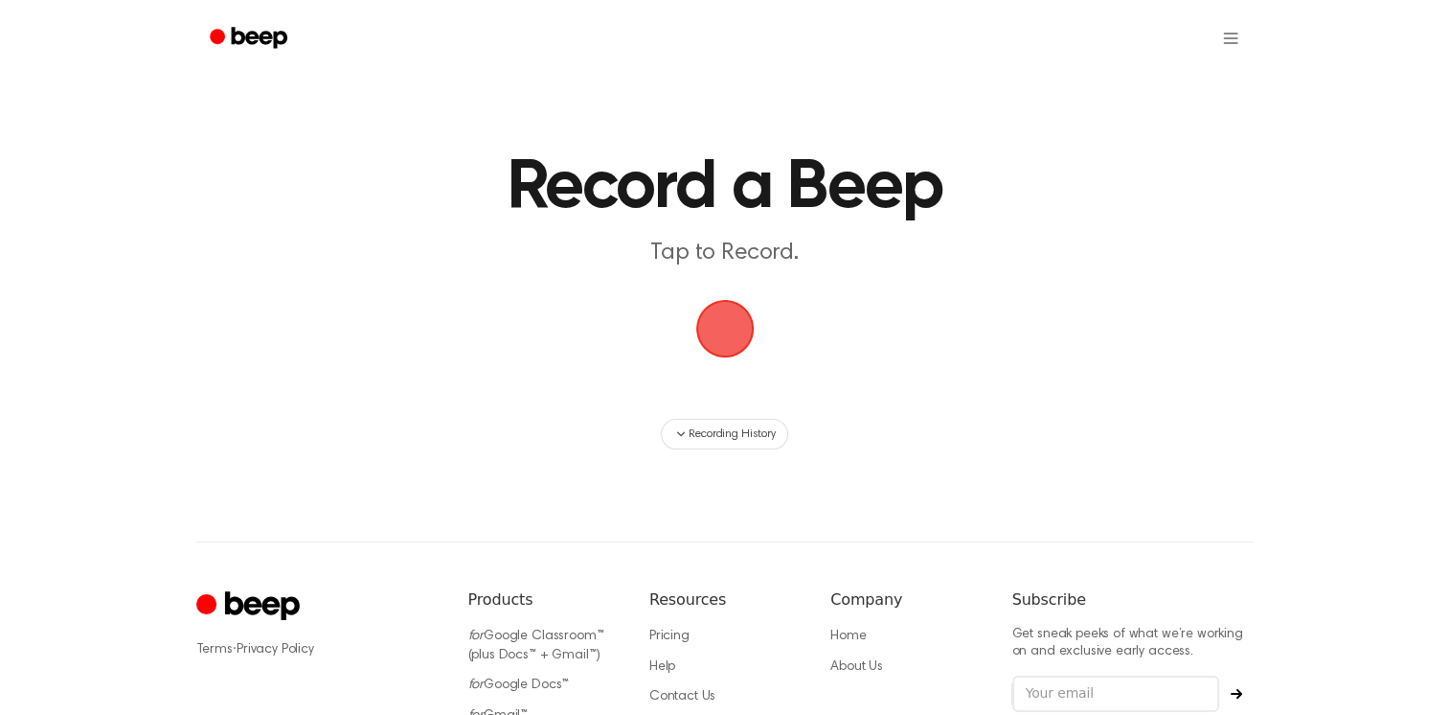
click at [709, 336] on span "button" at bounding box center [724, 328] width 95 height 95
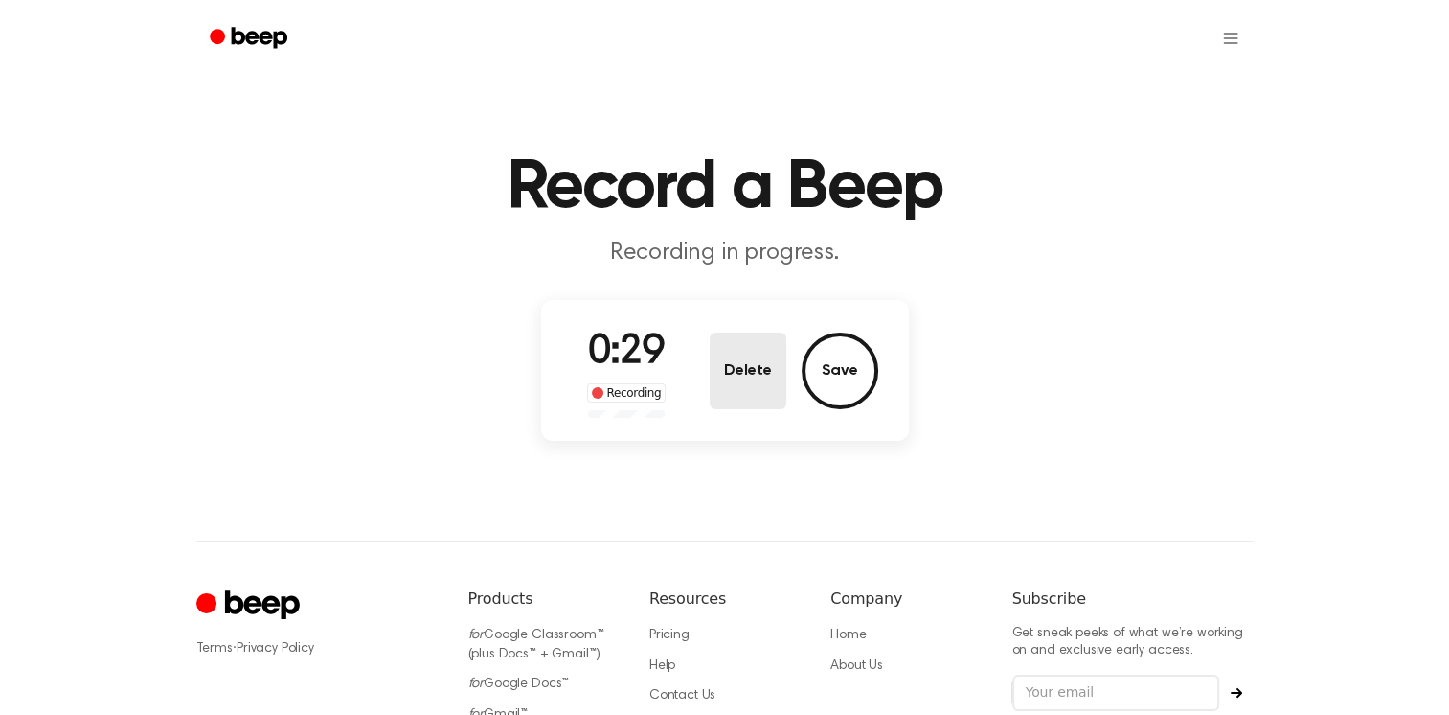
click at [741, 349] on button "Delete" at bounding box center [748, 370] width 77 height 77
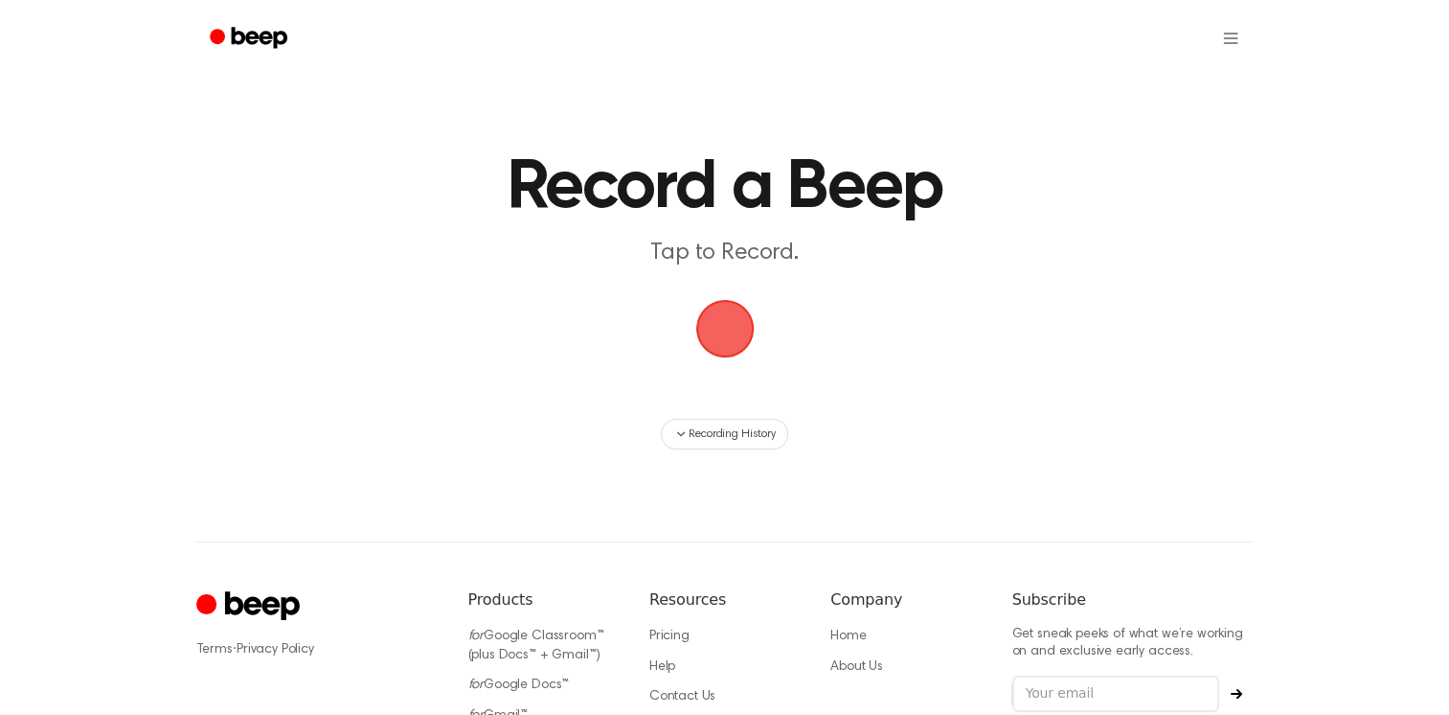
click at [734, 311] on span "button" at bounding box center [724, 329] width 90 height 90
click at [726, 330] on span "button" at bounding box center [724, 328] width 71 height 71
click at [723, 324] on span "button" at bounding box center [724, 329] width 58 height 58
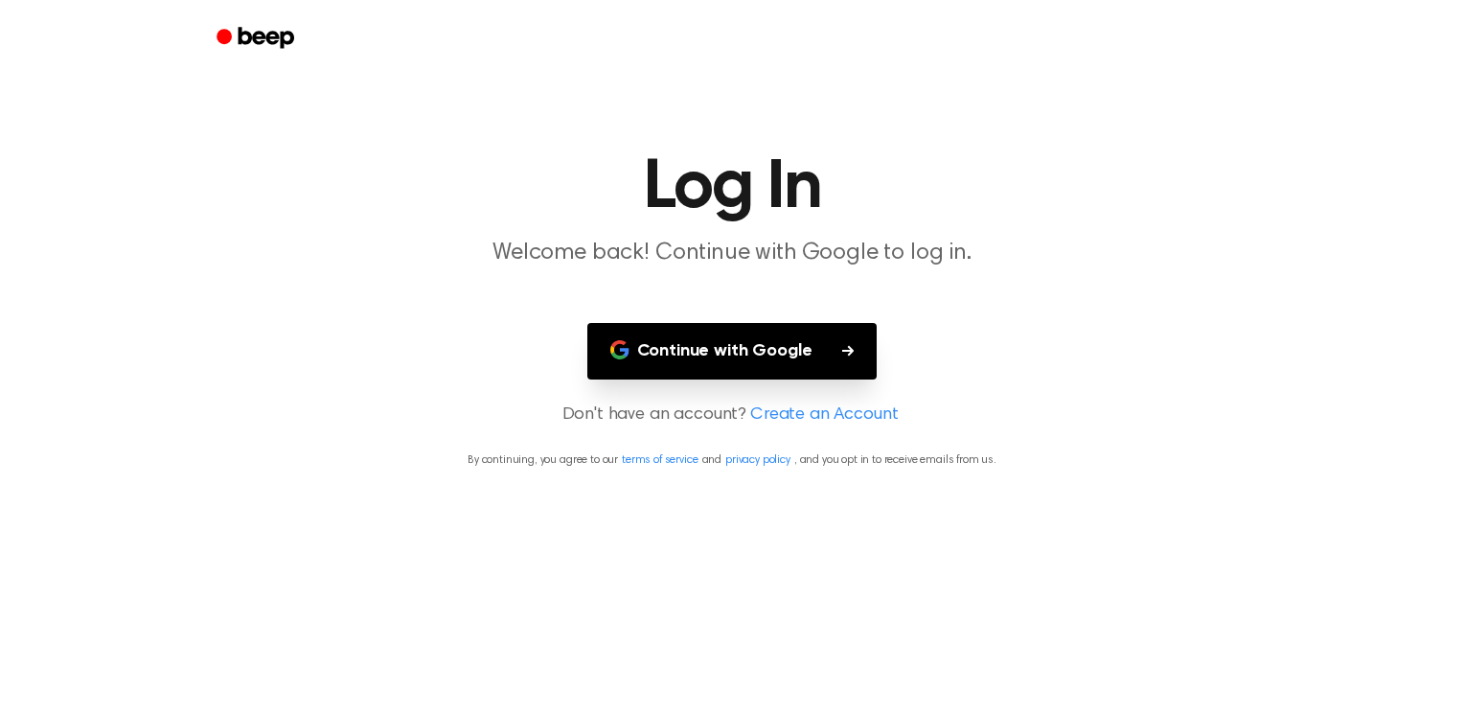
click at [741, 343] on button "Continue with Google" at bounding box center [732, 351] width 290 height 57
click at [829, 324] on button "Continue with Google" at bounding box center [732, 351] width 290 height 57
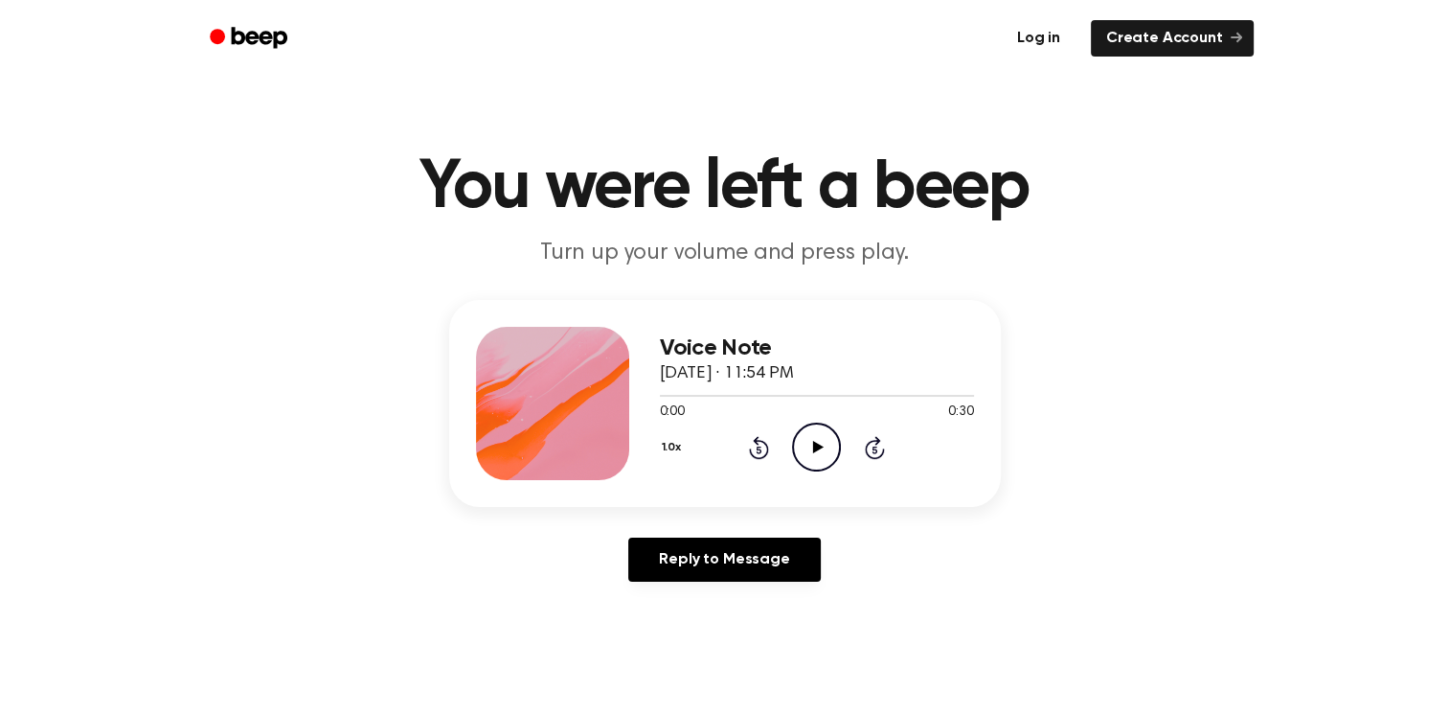
click at [1066, 37] on link "Log in" at bounding box center [1038, 38] width 81 height 44
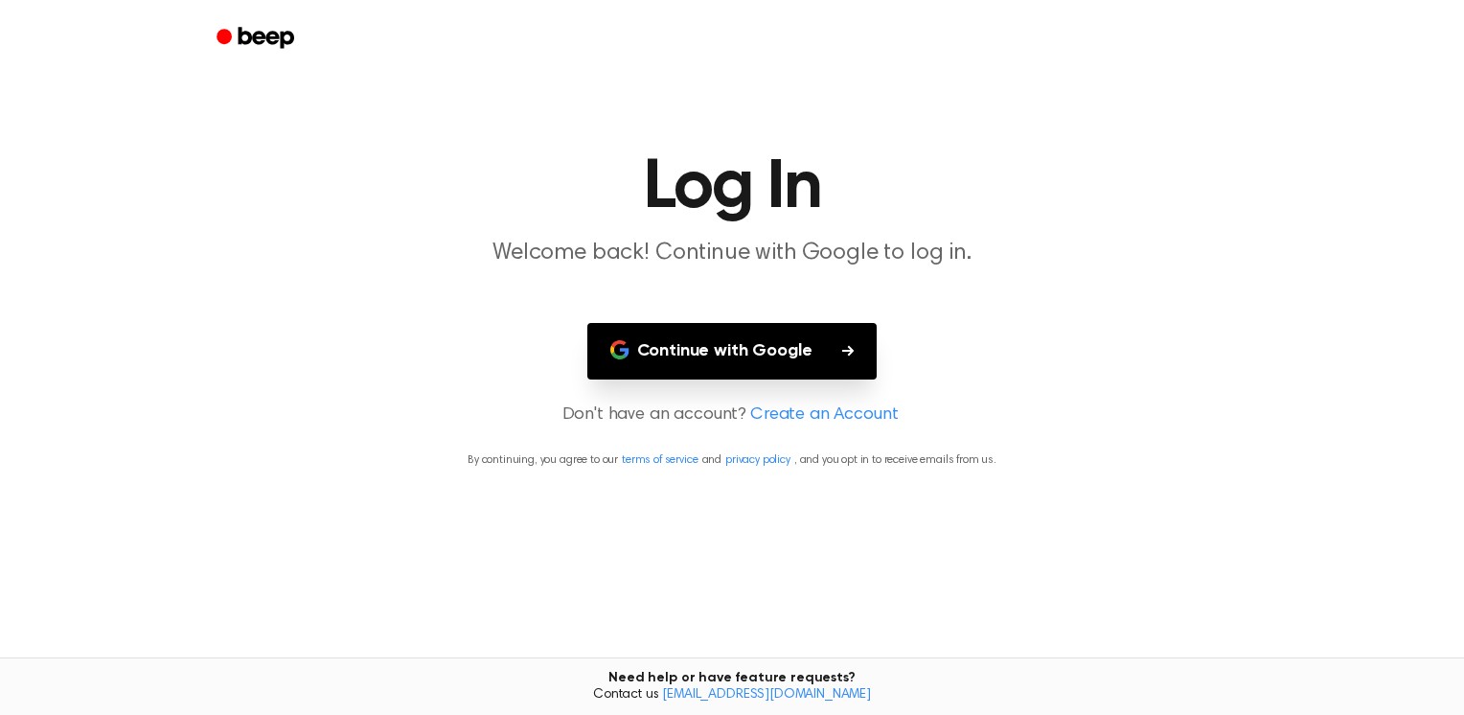
click at [787, 375] on button "Continue with Google" at bounding box center [732, 351] width 290 height 57
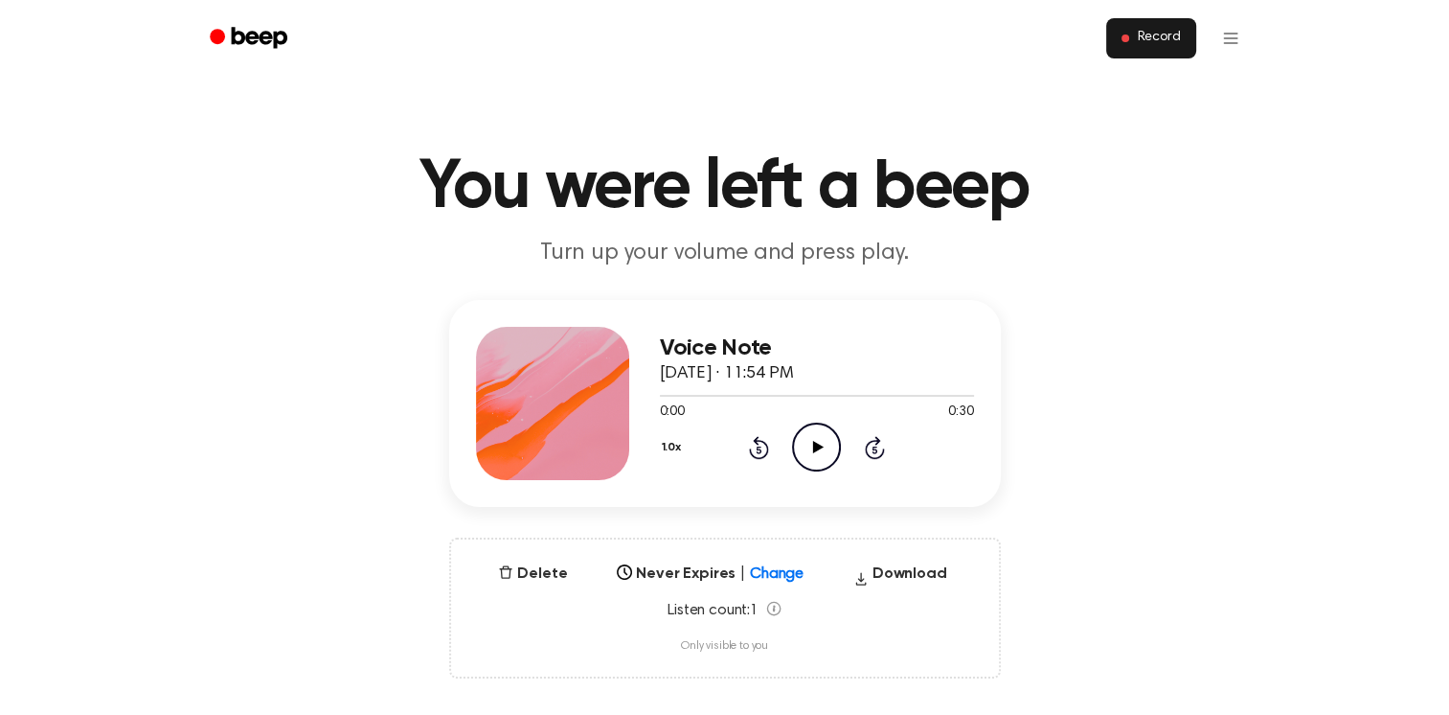
click at [1164, 42] on span "Record" at bounding box center [1158, 38] width 43 height 17
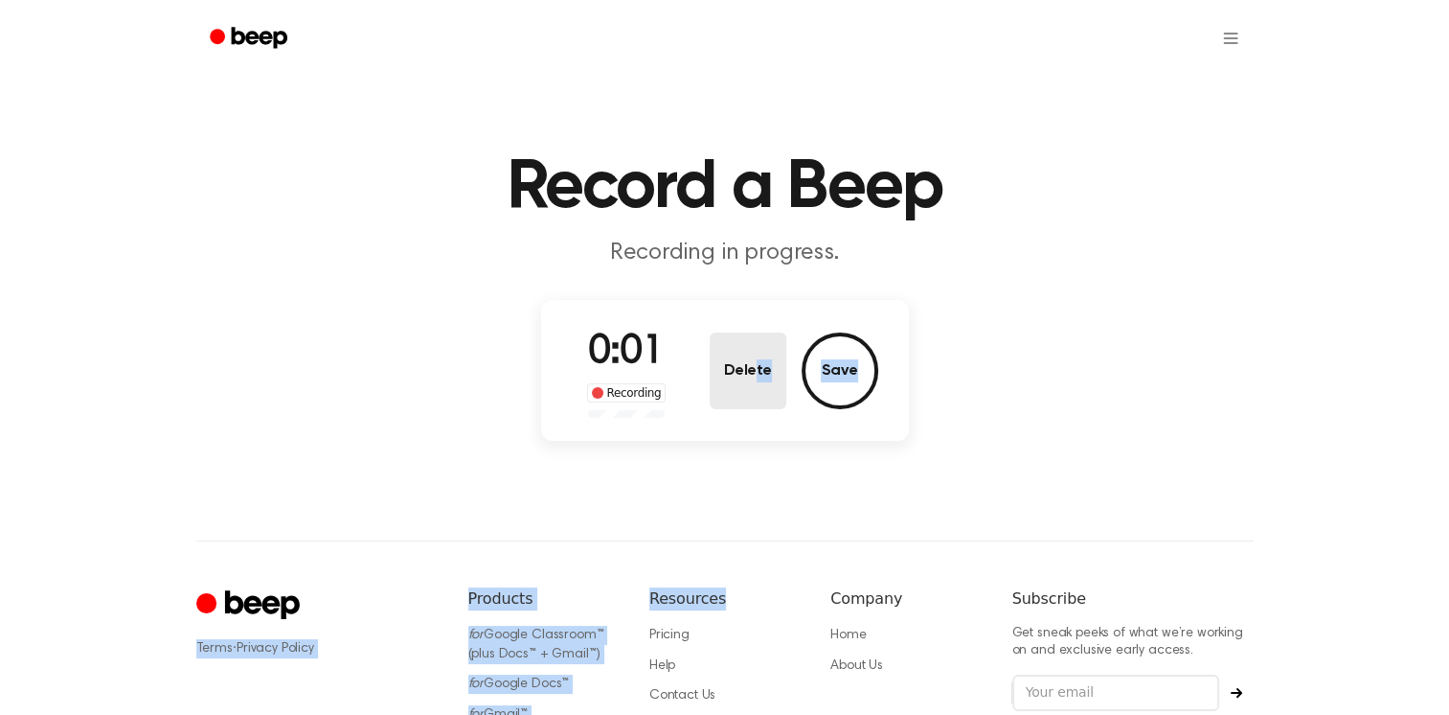
drag, startPoint x: 755, startPoint y: 494, endPoint x: 755, endPoint y: 388, distance: 106.3
click at [755, 388] on div "Record a Beep Recording in progress. 0:01 Recording Delete Save ⚠️ We are exper…" at bounding box center [724, 452] width 1449 height 904
click at [755, 388] on button "Delete" at bounding box center [748, 370] width 77 height 77
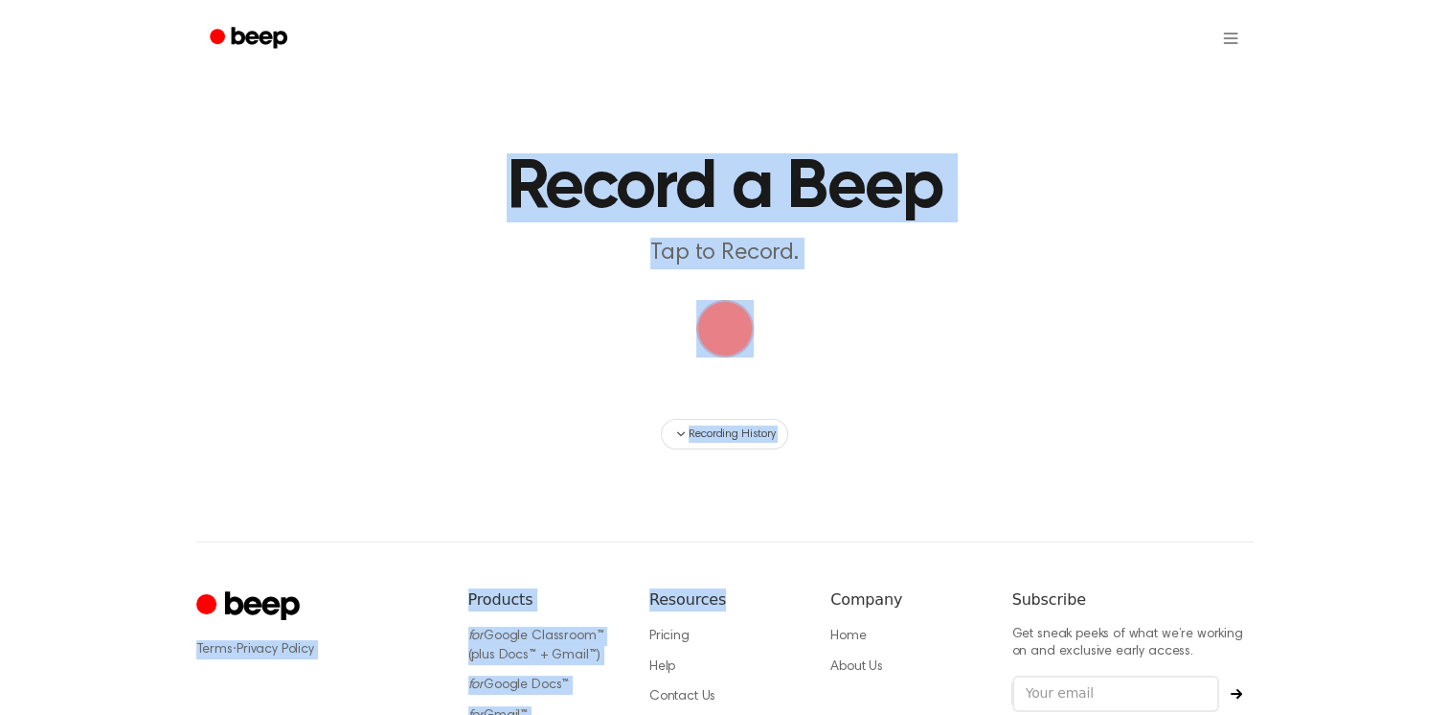
click at [905, 434] on div "Recording History" at bounding box center [725, 434] width 1104 height 31
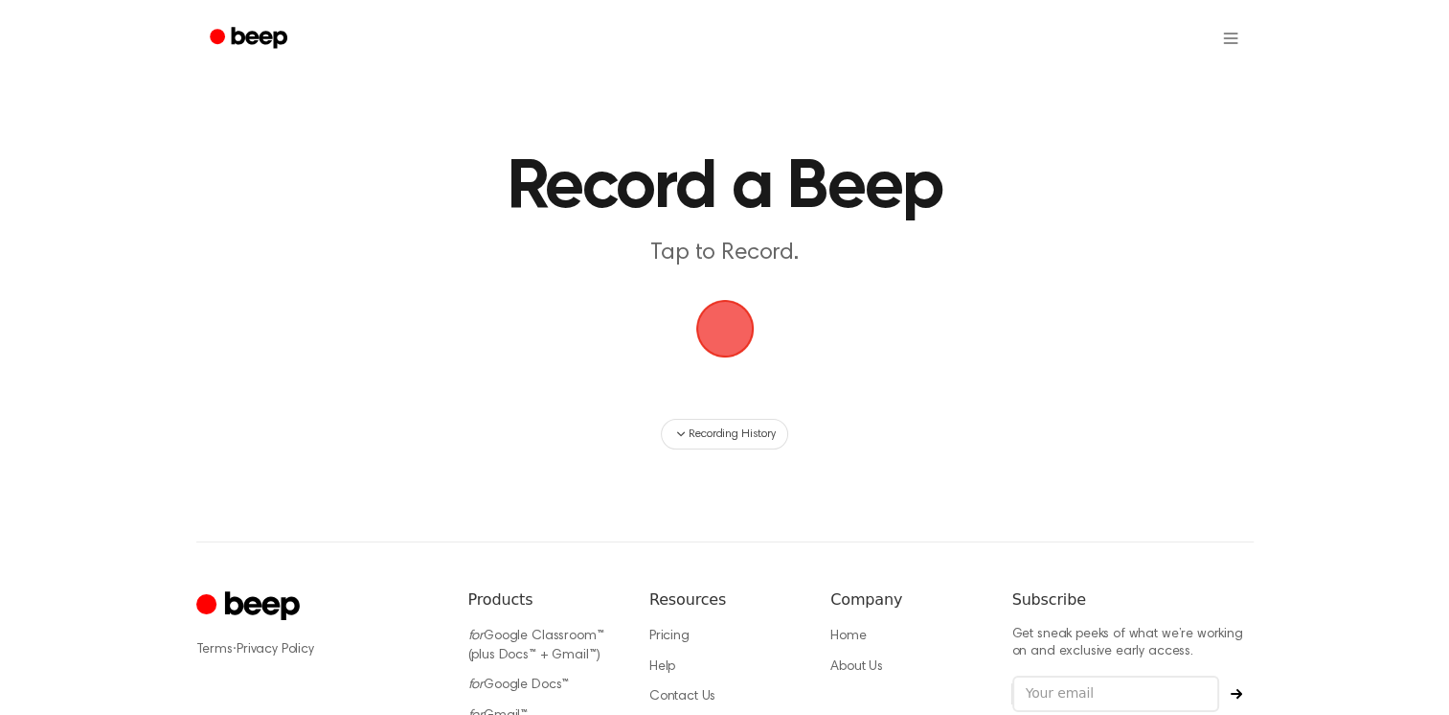
click at [703, 327] on span "button" at bounding box center [725, 328] width 69 height 69
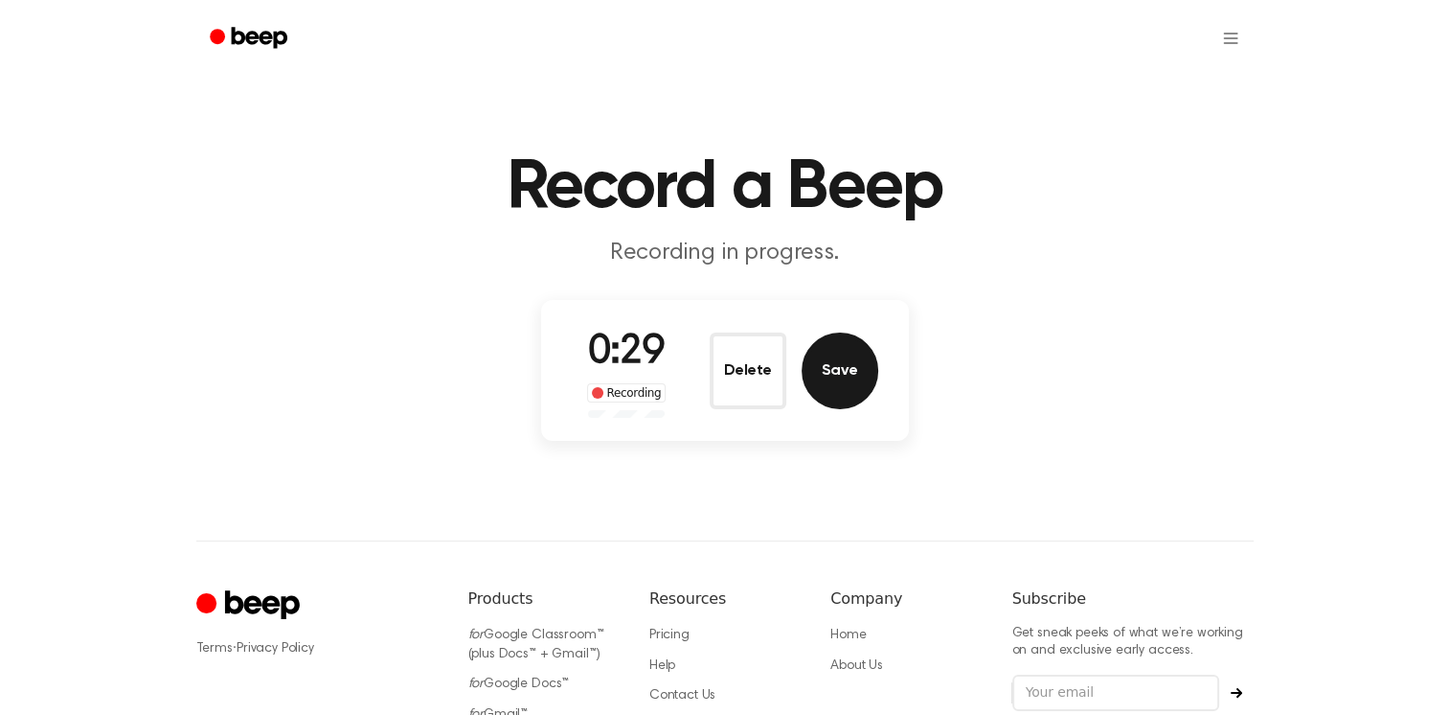
click at [838, 391] on button "Save" at bounding box center [840, 370] width 77 height 77
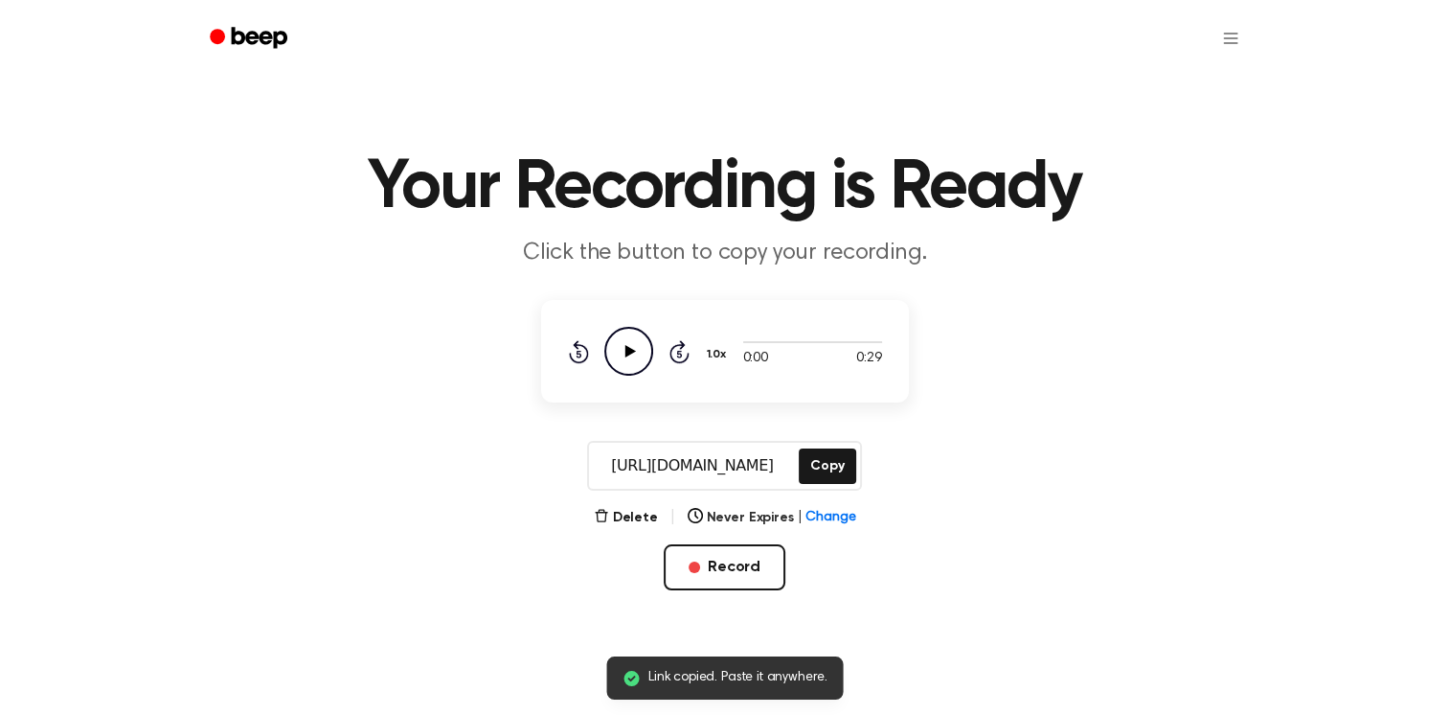
click at [634, 350] on icon "Play Audio" at bounding box center [628, 351] width 49 height 49
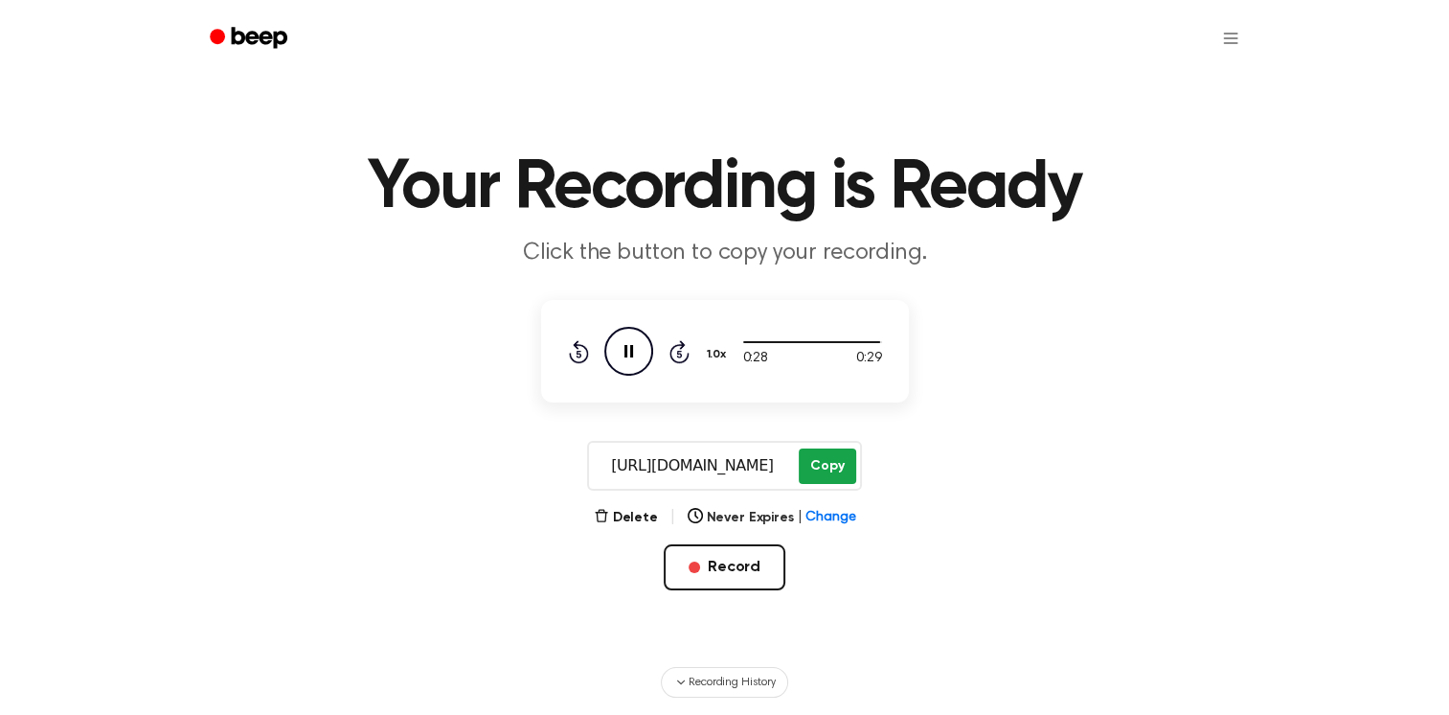
click at [830, 472] on button "Copy" at bounding box center [827, 465] width 57 height 35
click at [729, 567] on button "Record" at bounding box center [725, 567] width 122 height 46
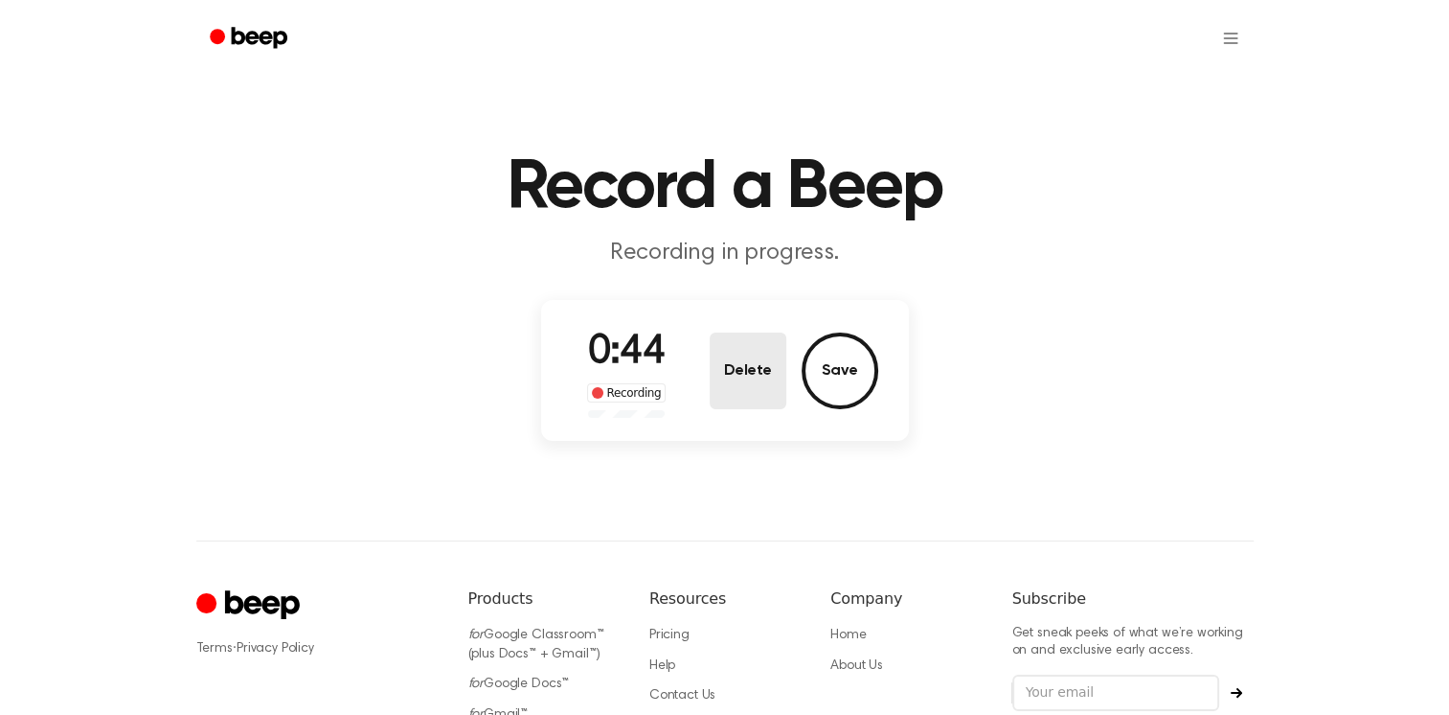
click at [763, 371] on button "Delete" at bounding box center [748, 370] width 77 height 77
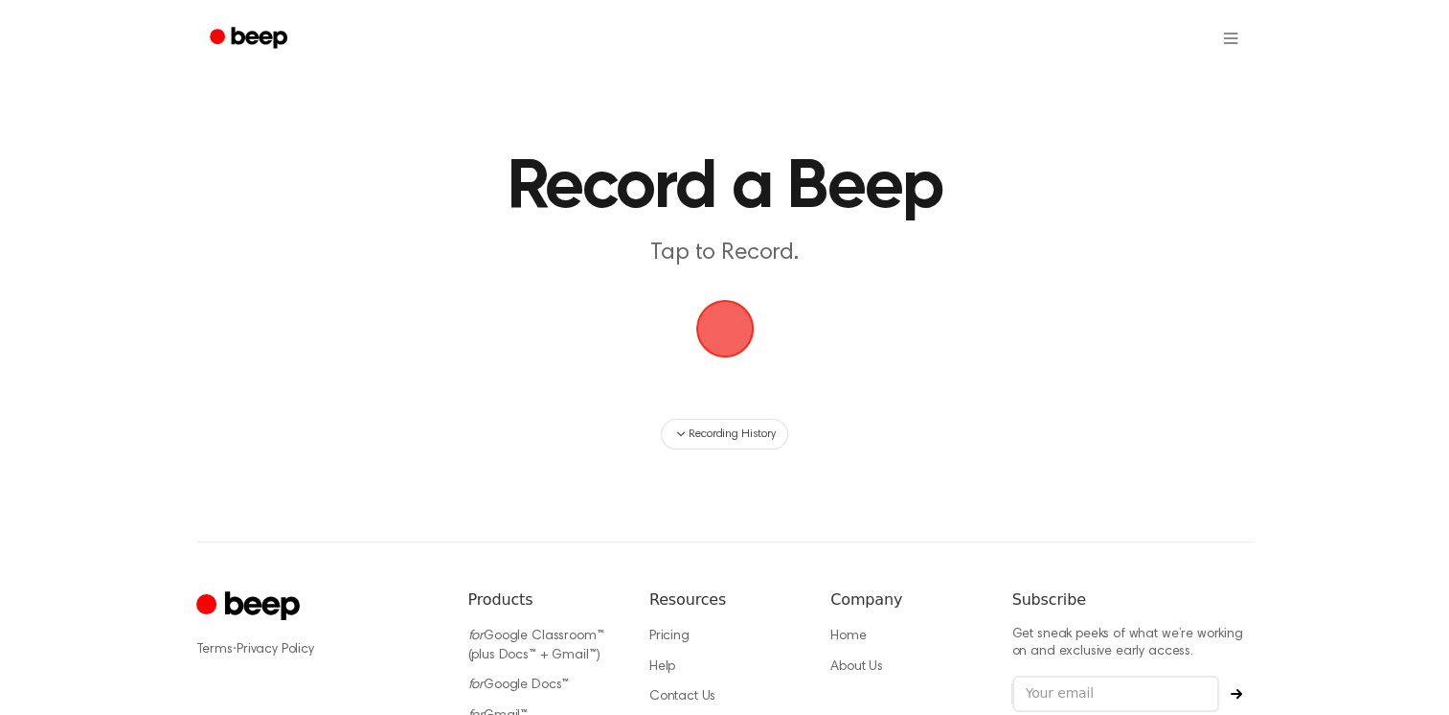
click at [731, 343] on span "button" at bounding box center [724, 328] width 65 height 65
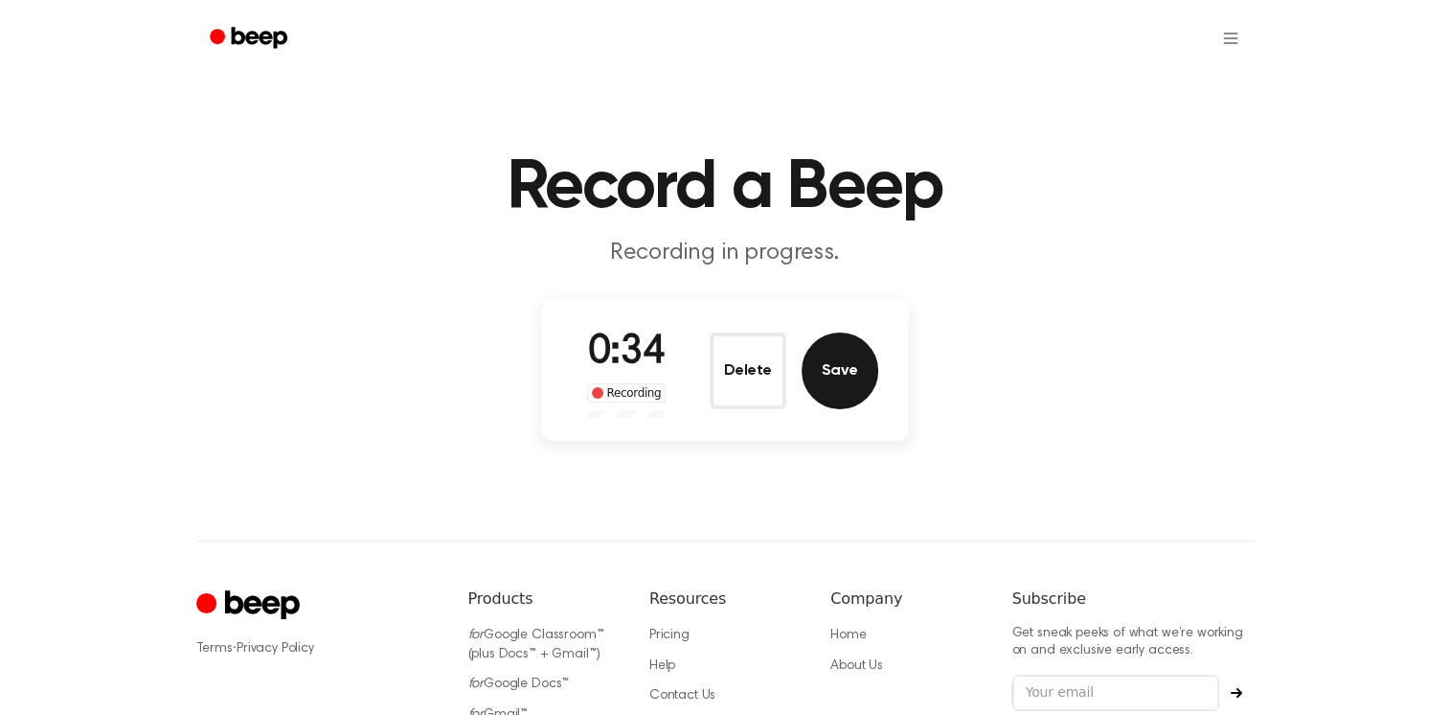
click at [808, 374] on button "Save" at bounding box center [840, 370] width 77 height 77
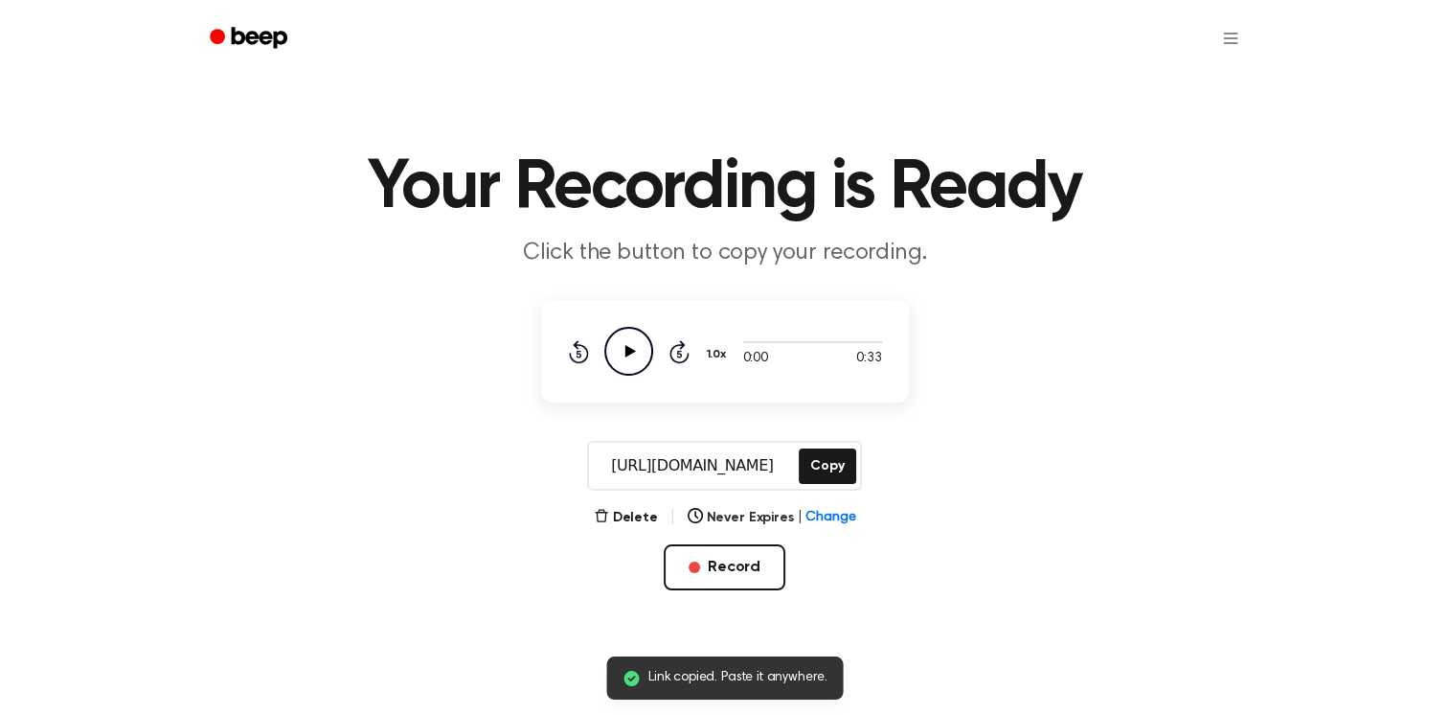
click at [629, 362] on icon "Play Audio" at bounding box center [628, 351] width 49 height 49
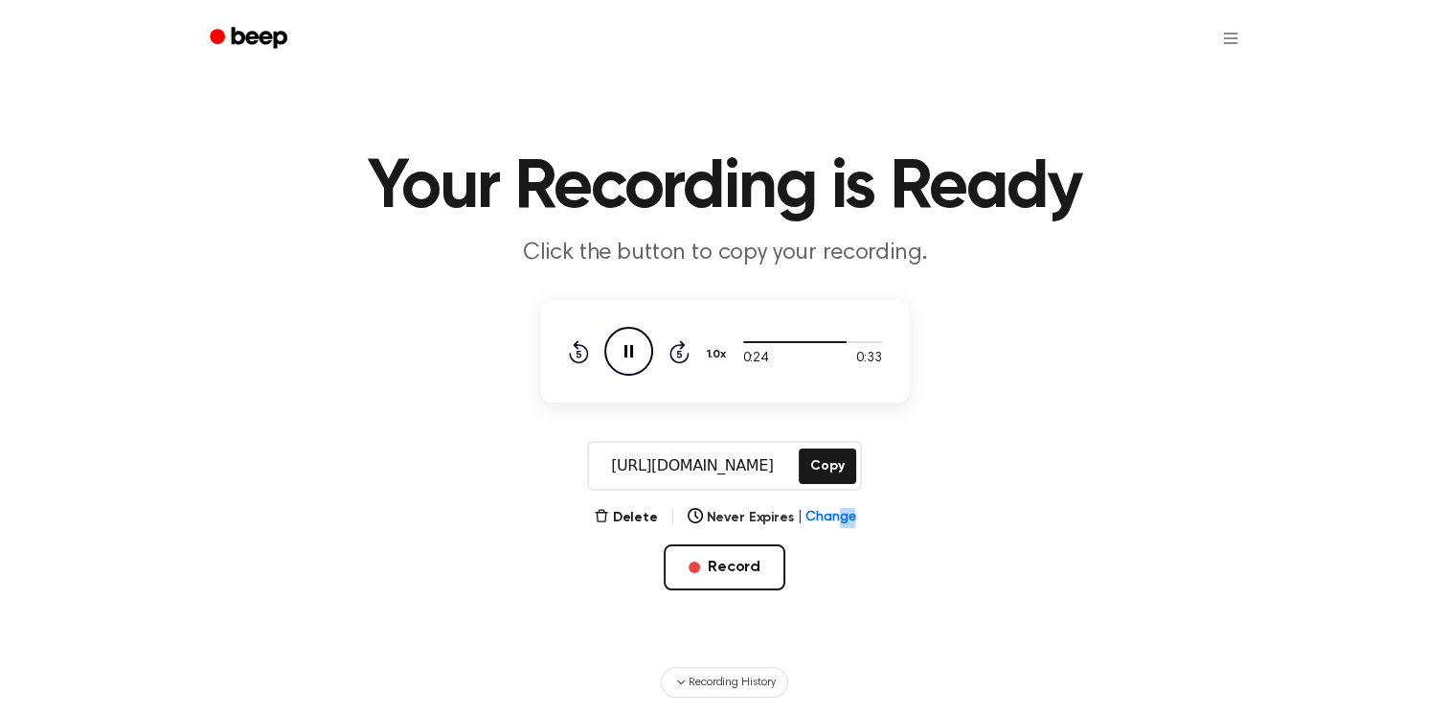
drag, startPoint x: 872, startPoint y: 502, endPoint x: 834, endPoint y: 542, distance: 54.9
click at [834, 542] on main "Your Recording is Ready Click the button to copy your recording. 0:24 0:33 1.0x…" at bounding box center [724, 348] width 1449 height 697
click at [834, 542] on div "Delete | Never Expires | Change Record" at bounding box center [725, 579] width 368 height 146
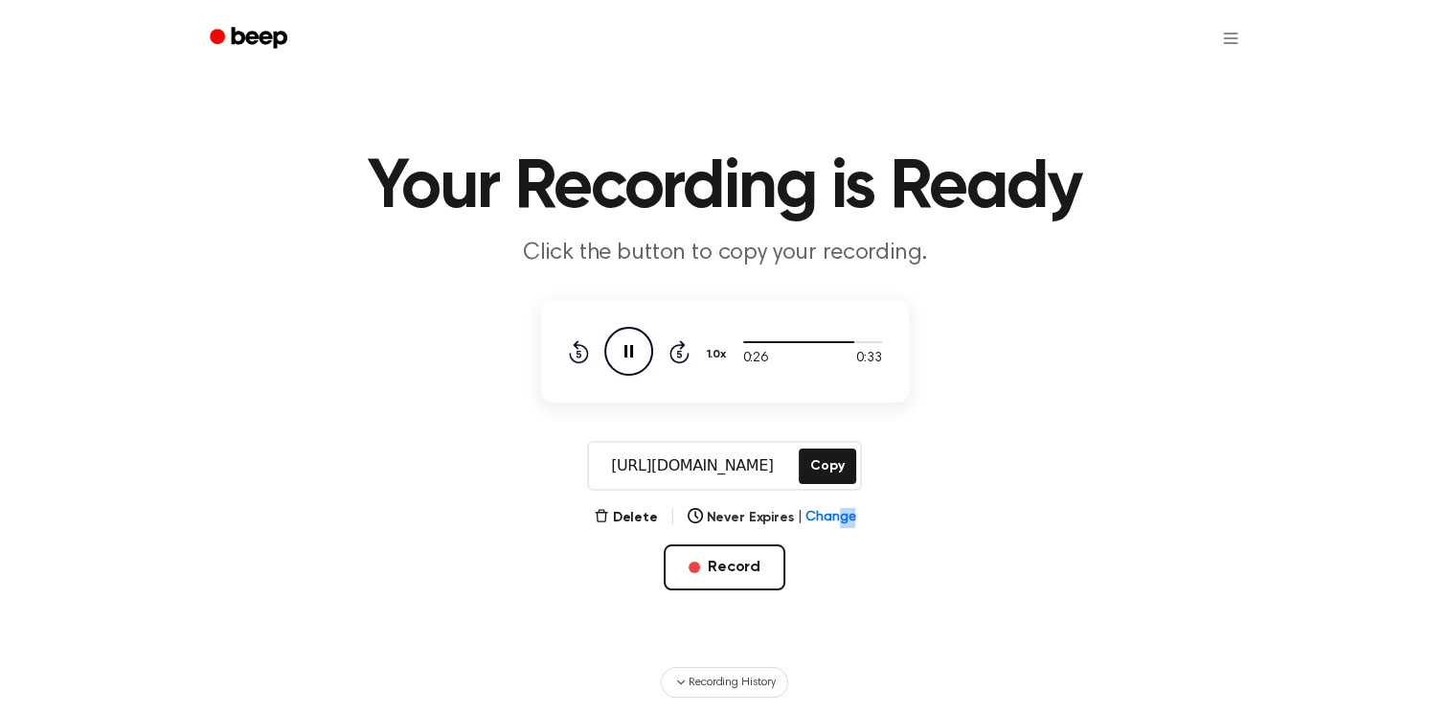
click at [984, 508] on main "Your Recording is Ready Click the button to copy your recording. 0:26 0:33 1.0x…" at bounding box center [724, 348] width 1449 height 697
click at [822, 468] on button "Copy" at bounding box center [827, 465] width 57 height 35
click at [702, 567] on button "Record" at bounding box center [725, 567] width 122 height 46
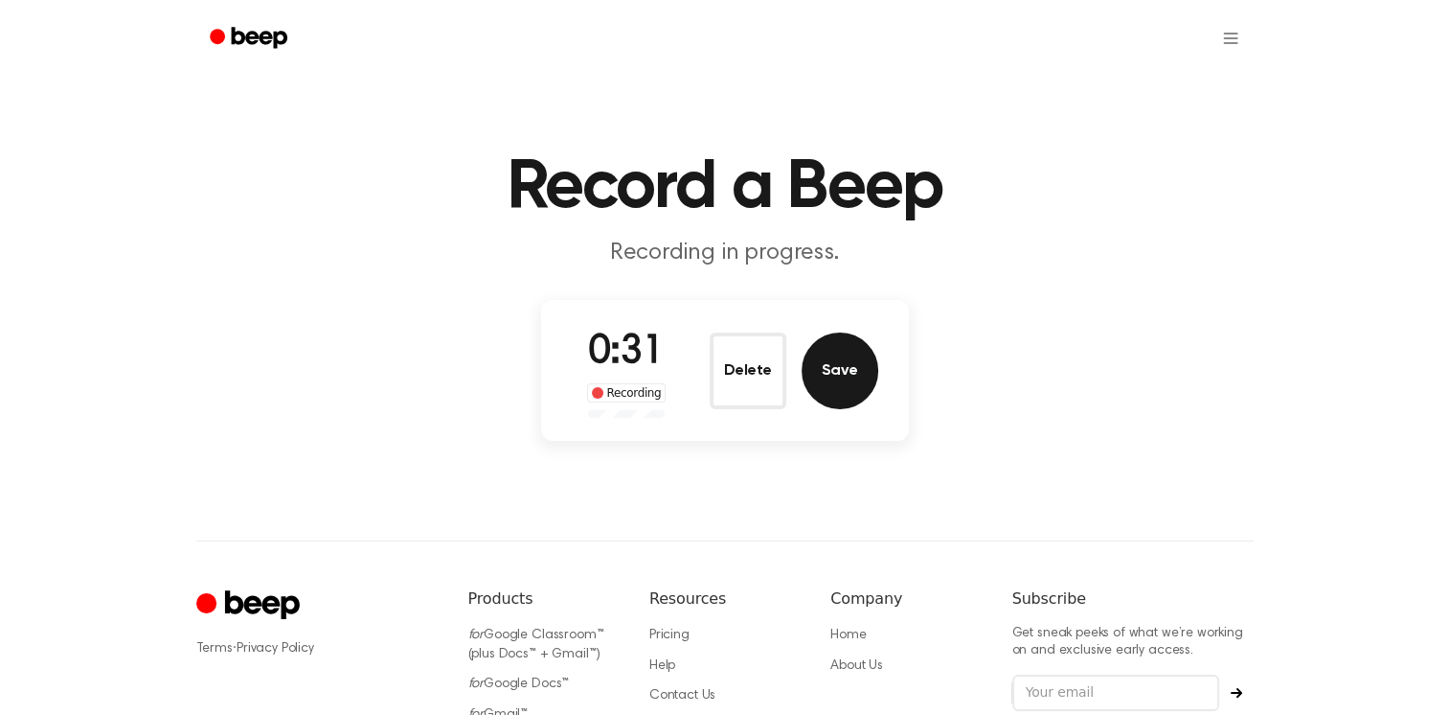
click at [849, 385] on button "Save" at bounding box center [840, 370] width 77 height 77
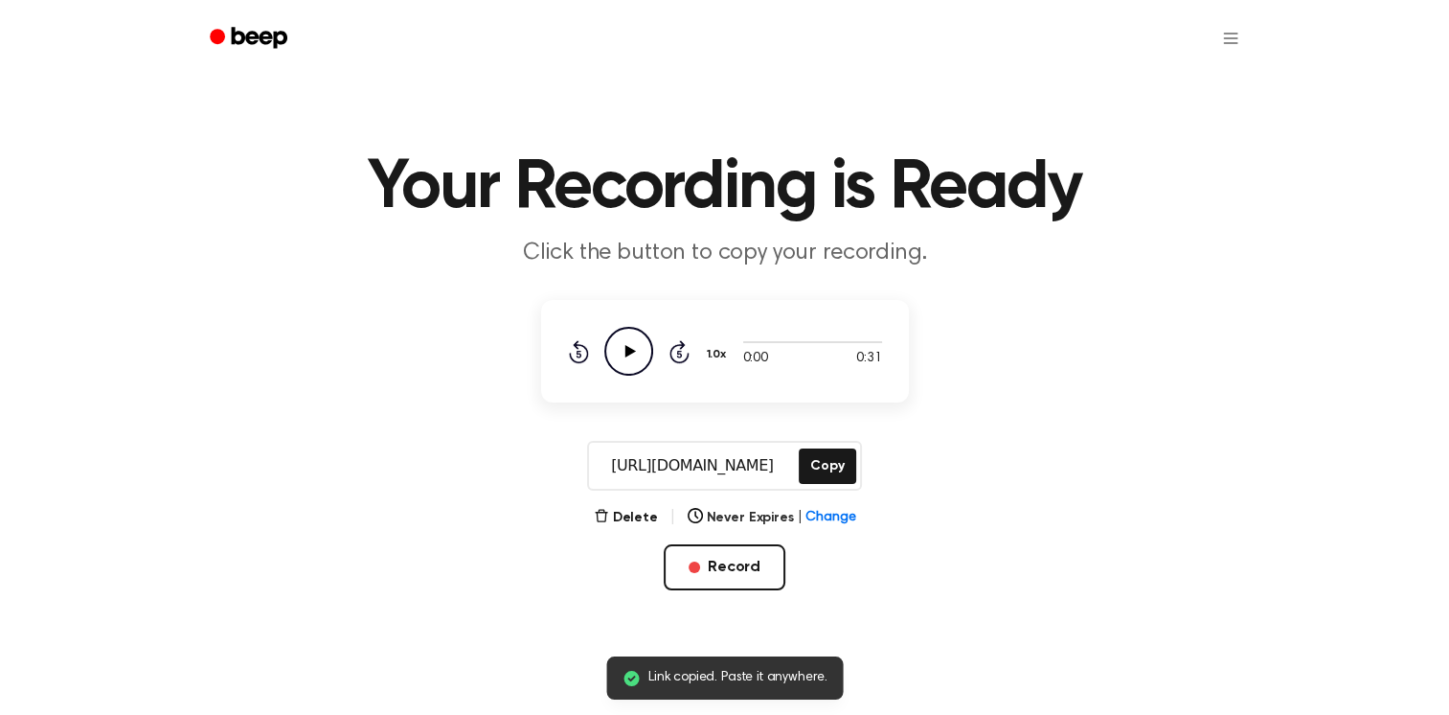
click at [629, 347] on icon "Play Audio" at bounding box center [628, 351] width 49 height 49
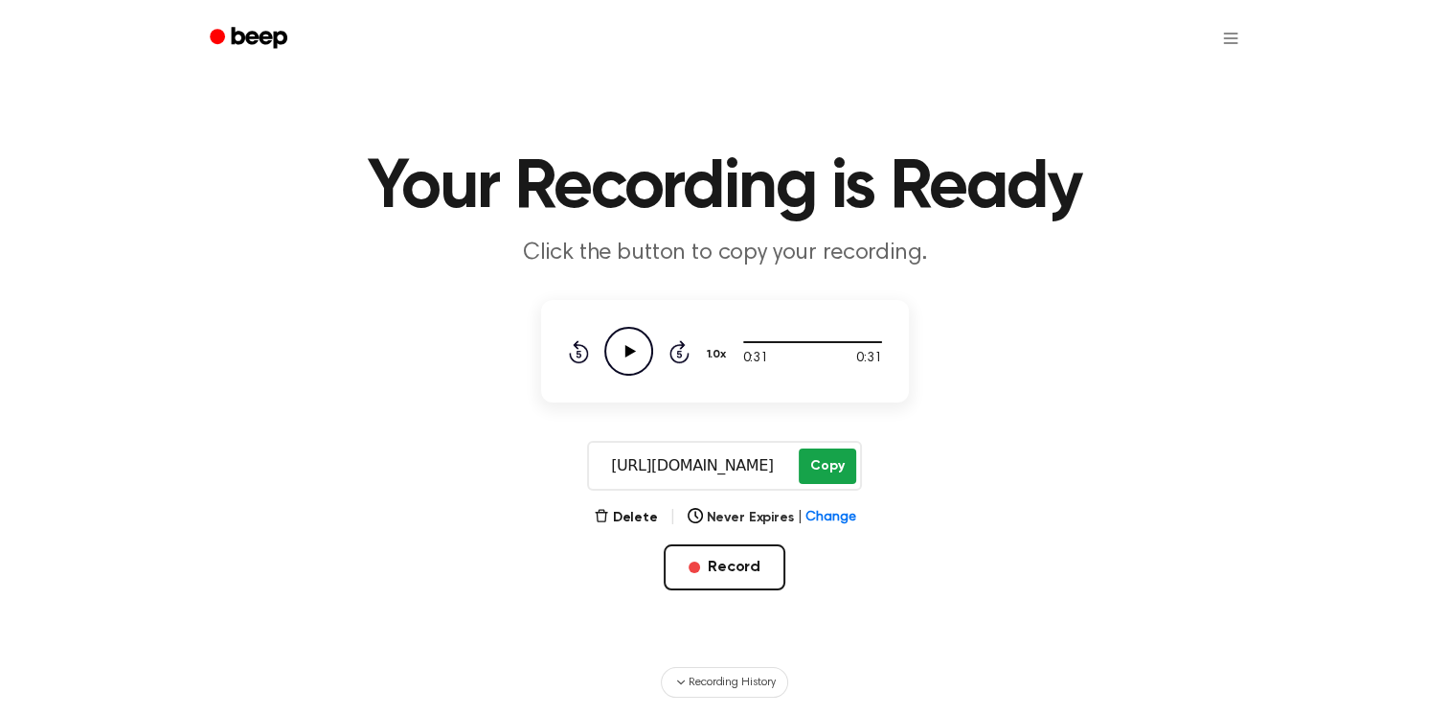
click at [834, 449] on button "Copy" at bounding box center [827, 465] width 57 height 35
click at [705, 571] on button "Record" at bounding box center [725, 567] width 122 height 46
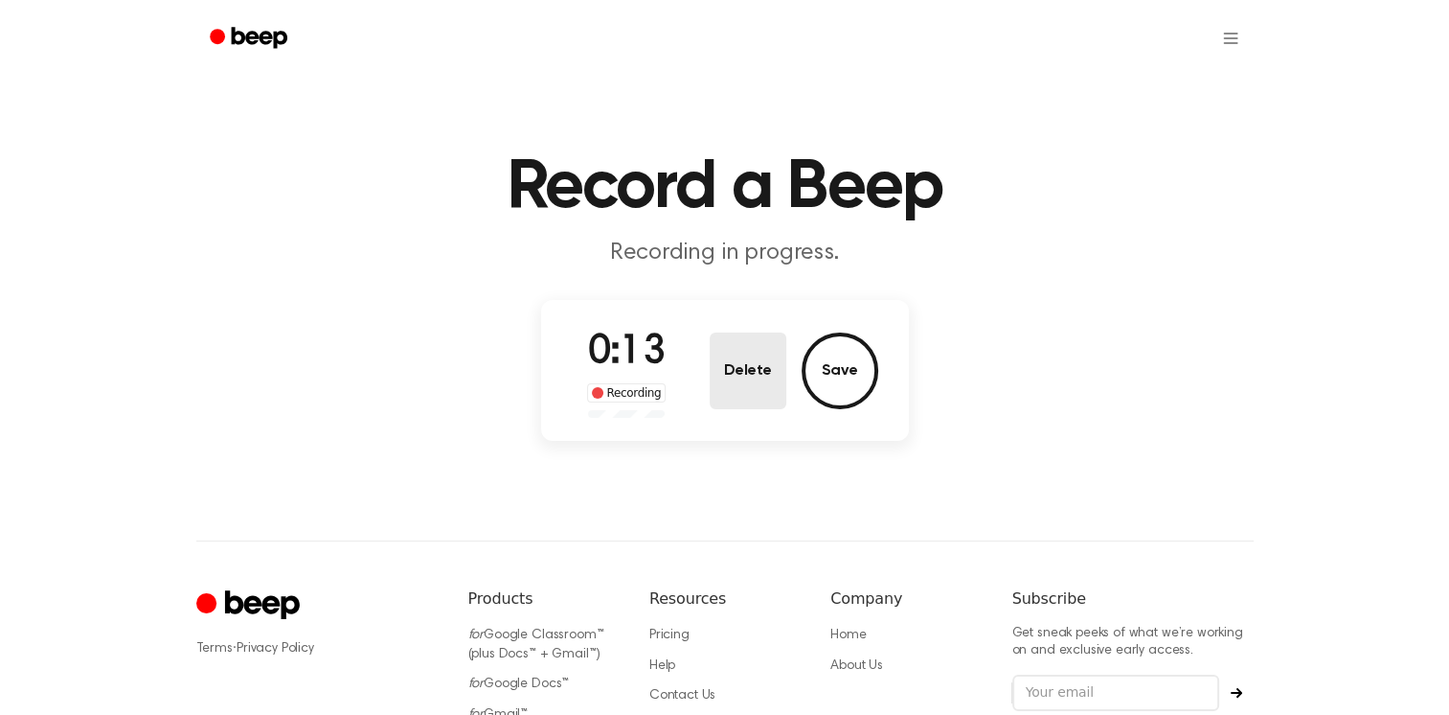
click at [768, 359] on button "Delete" at bounding box center [748, 370] width 77 height 77
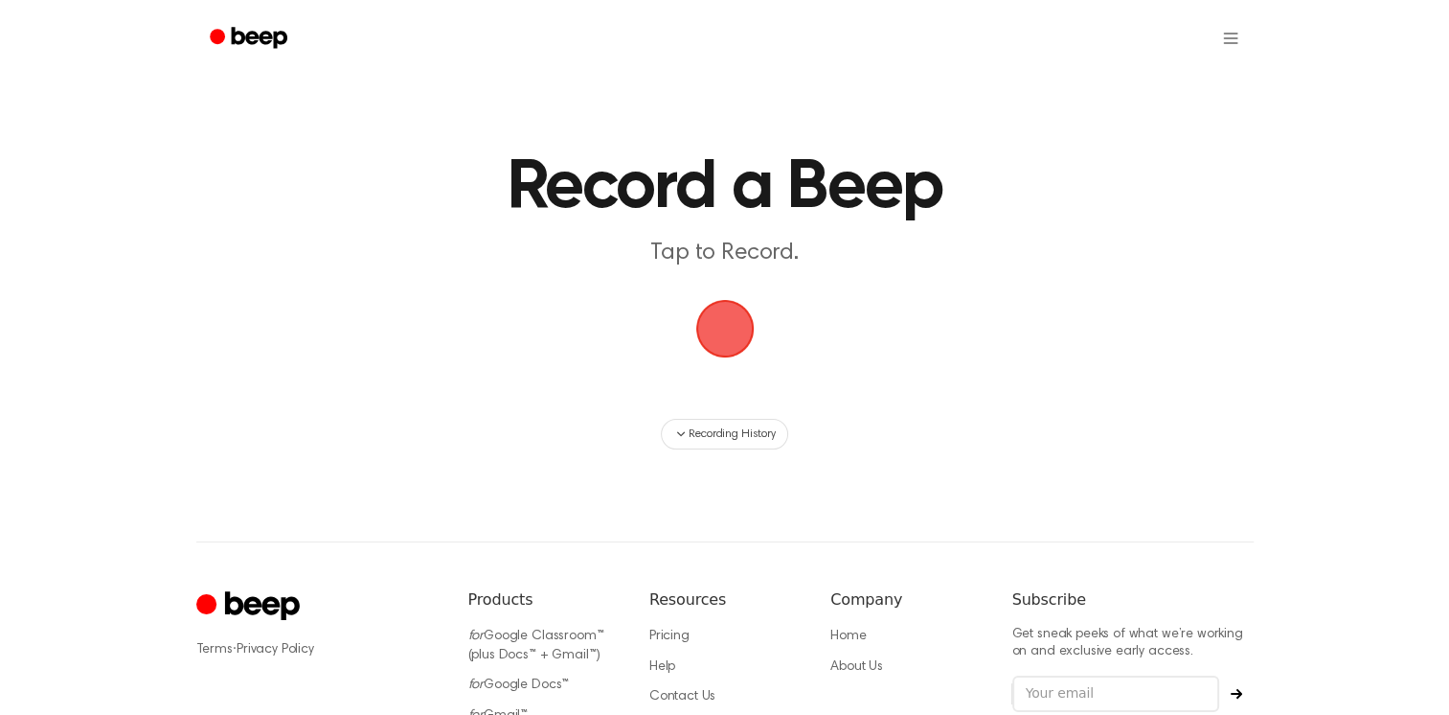
click at [734, 337] on span "button" at bounding box center [724, 329] width 58 height 58
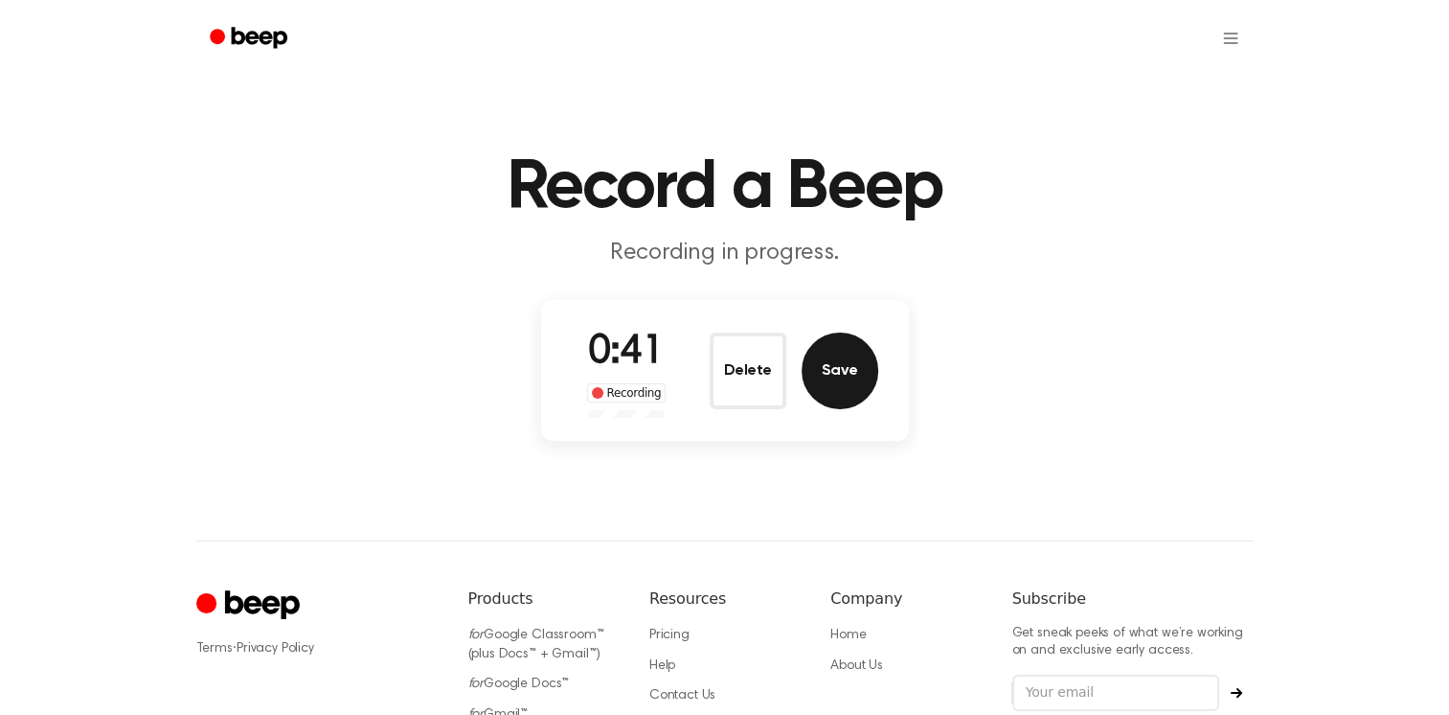
click at [819, 379] on button "Save" at bounding box center [840, 370] width 77 height 77
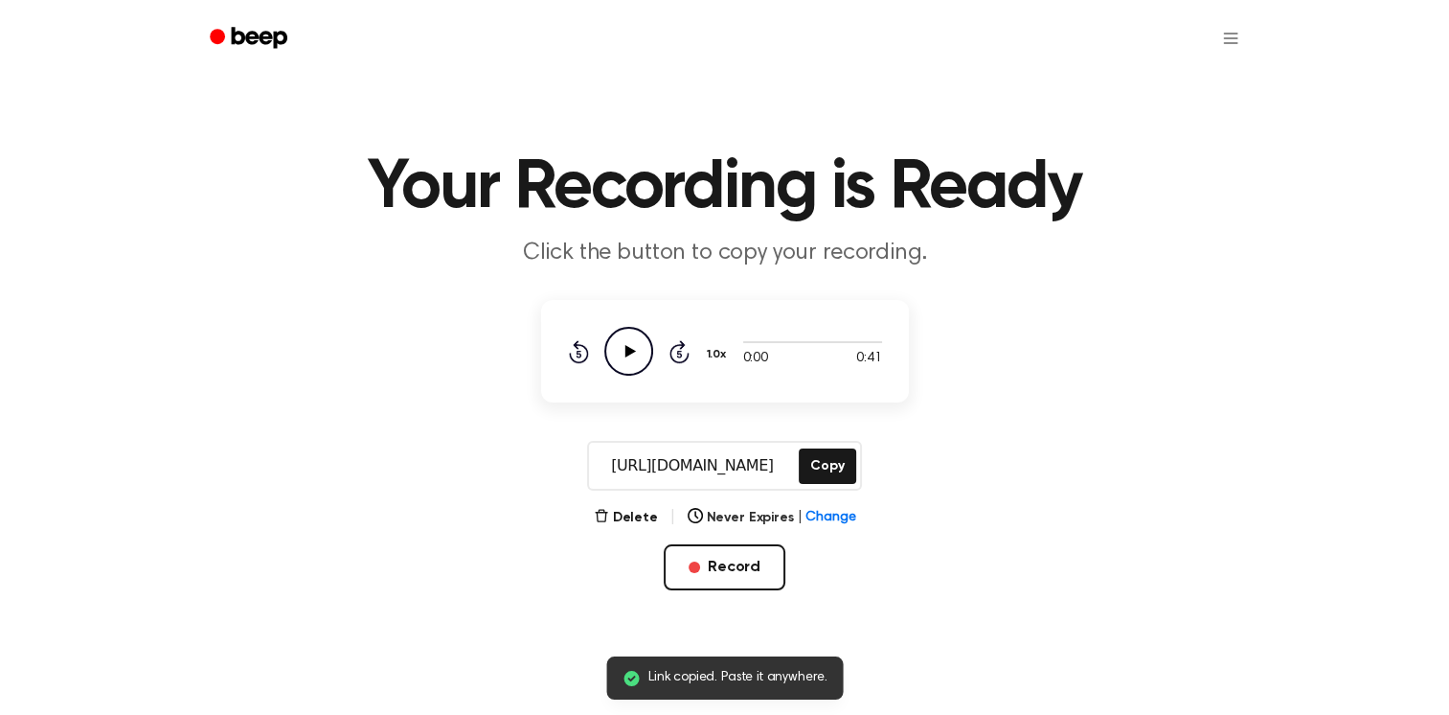
click at [617, 361] on icon "Play Audio" at bounding box center [628, 351] width 49 height 49
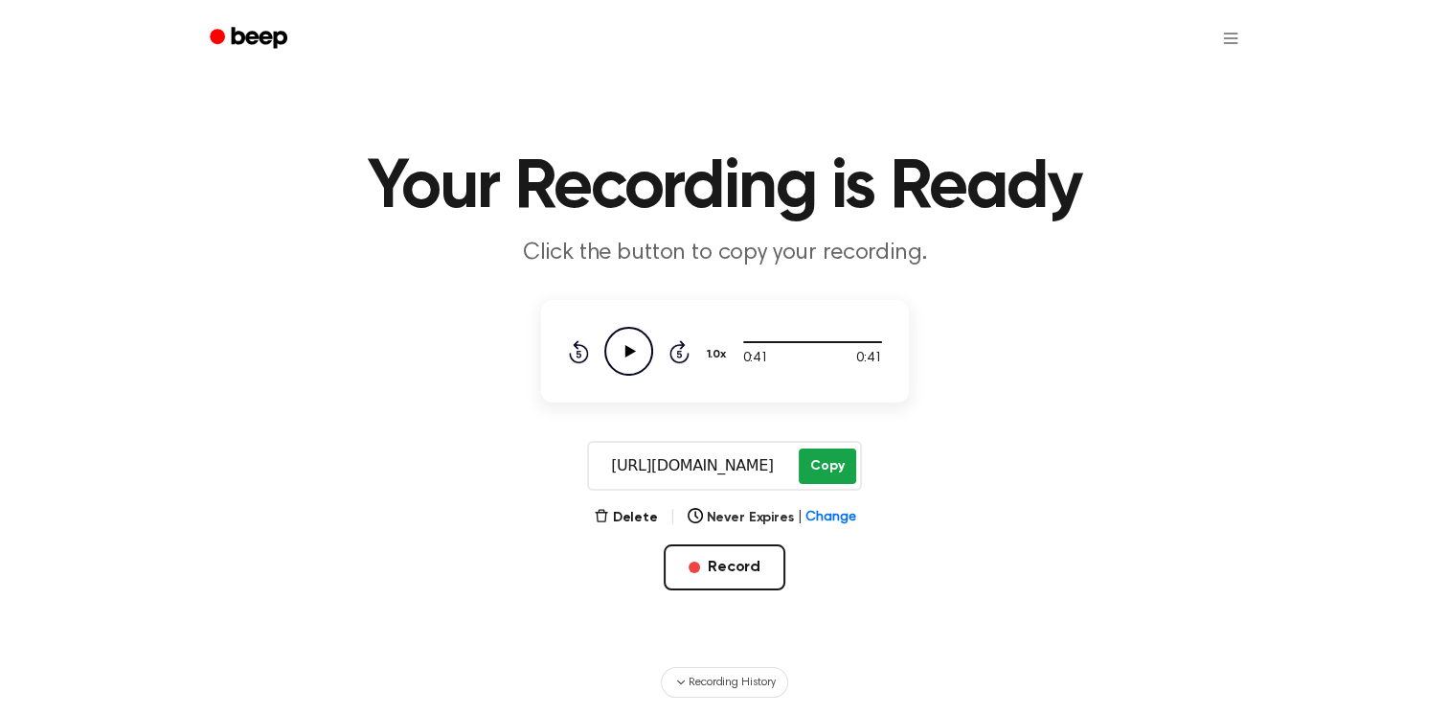
click at [824, 470] on button "Copy" at bounding box center [827, 465] width 57 height 35
click at [748, 566] on button "Record" at bounding box center [725, 567] width 122 height 46
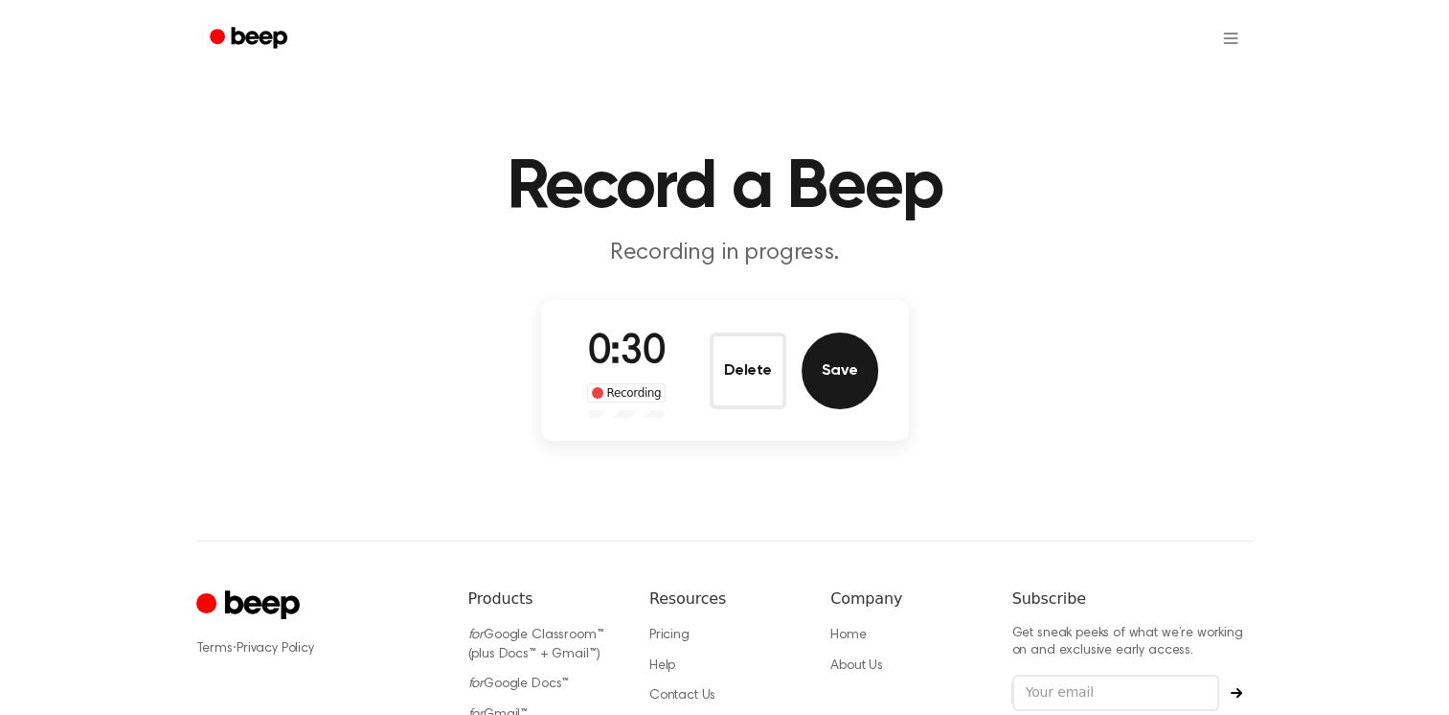
click at [830, 377] on button "Save" at bounding box center [840, 370] width 77 height 77
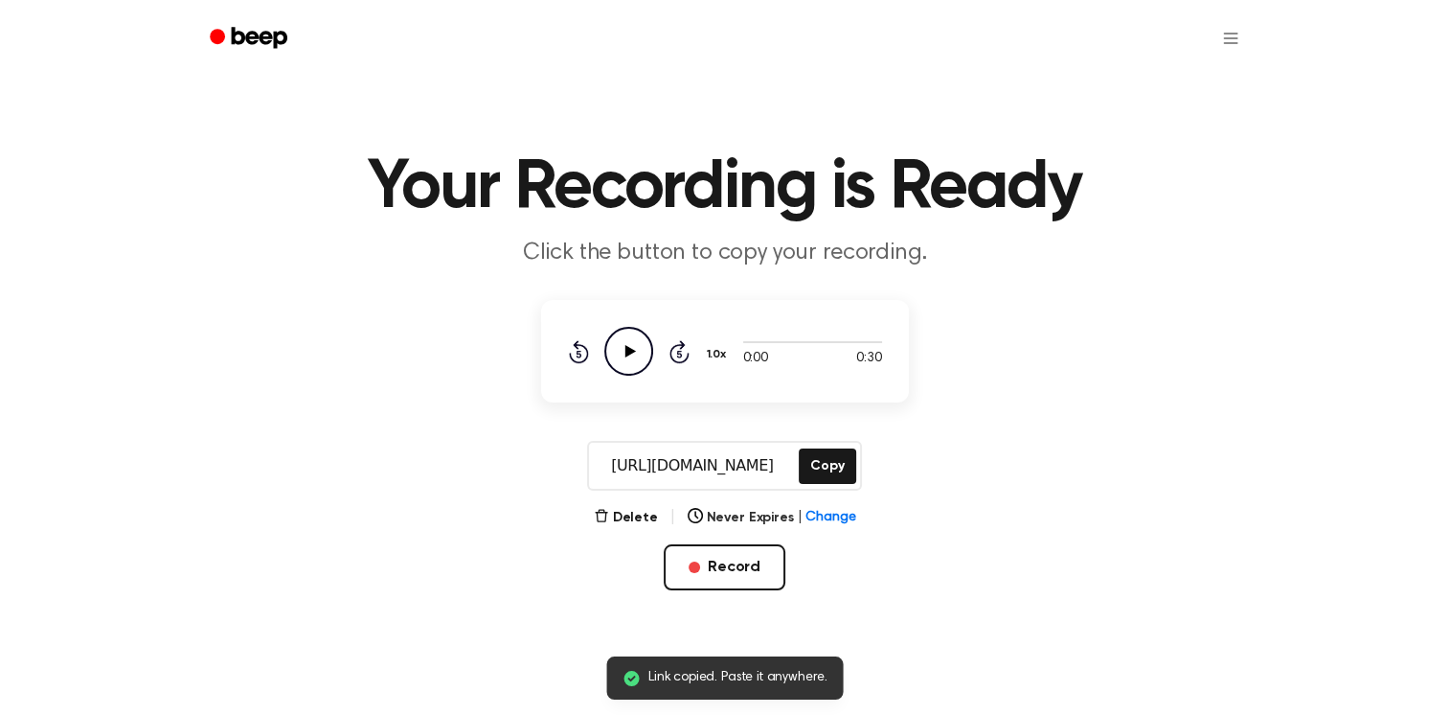
click at [635, 362] on icon "Play Audio" at bounding box center [628, 351] width 49 height 49
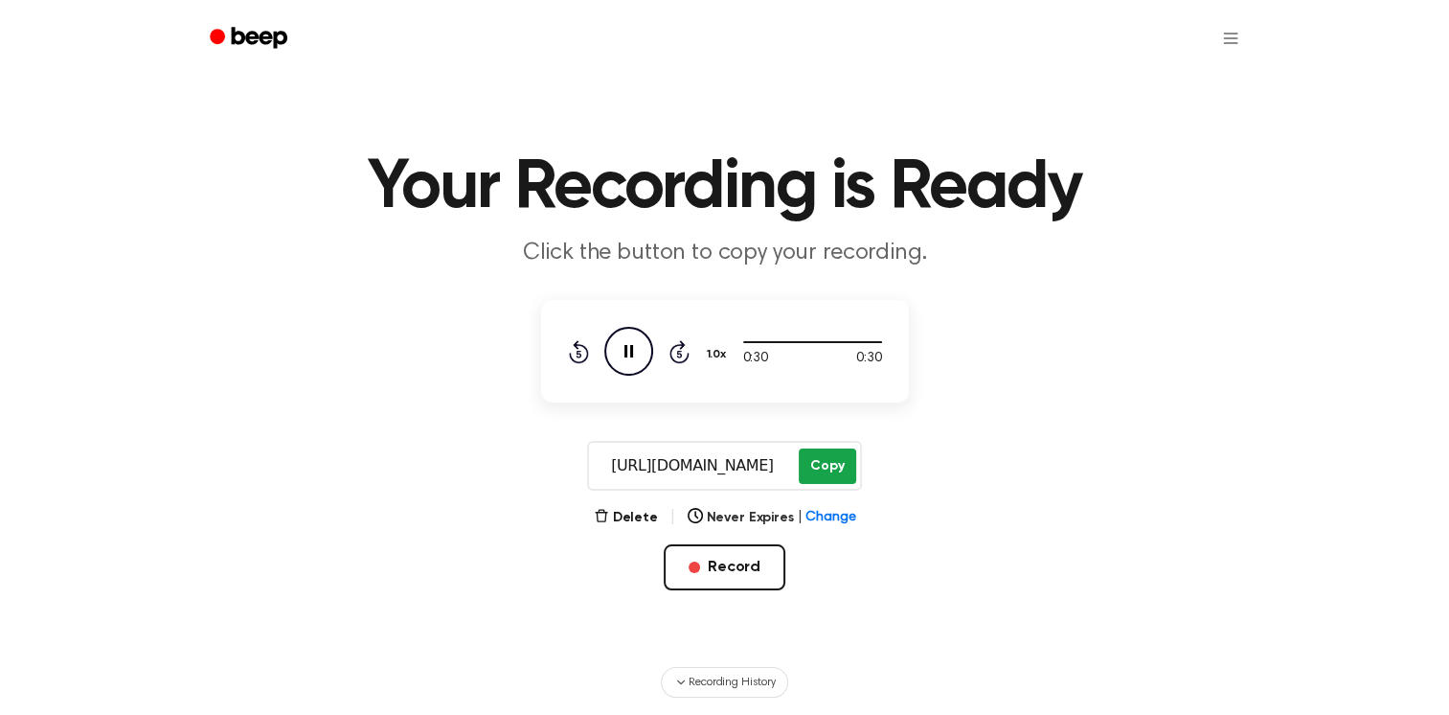
click at [849, 458] on button "Copy" at bounding box center [827, 465] width 57 height 35
